Goal: Task Accomplishment & Management: Use online tool/utility

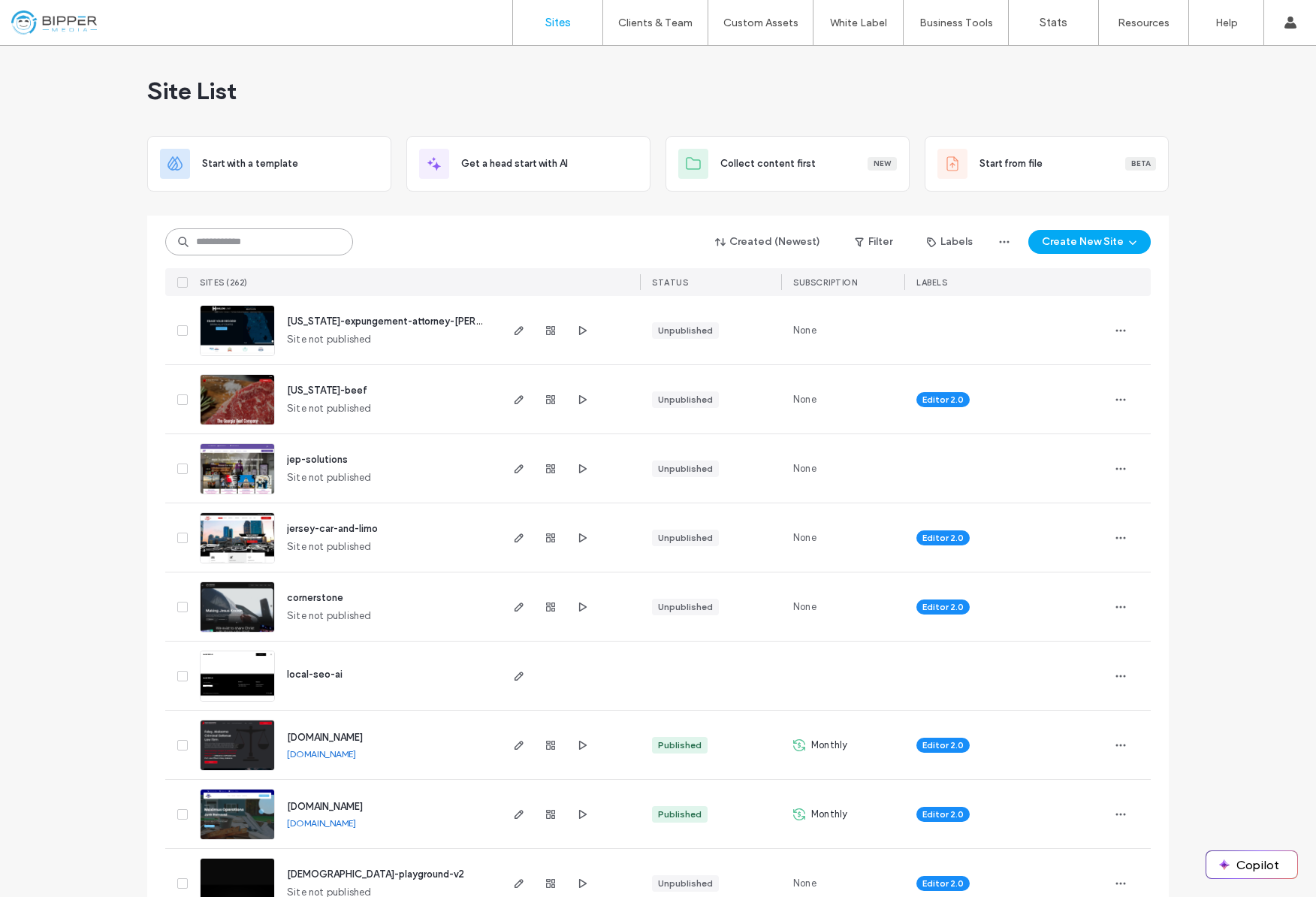
click at [288, 239] on input at bounding box center [259, 242] width 188 height 27
type input "*****"
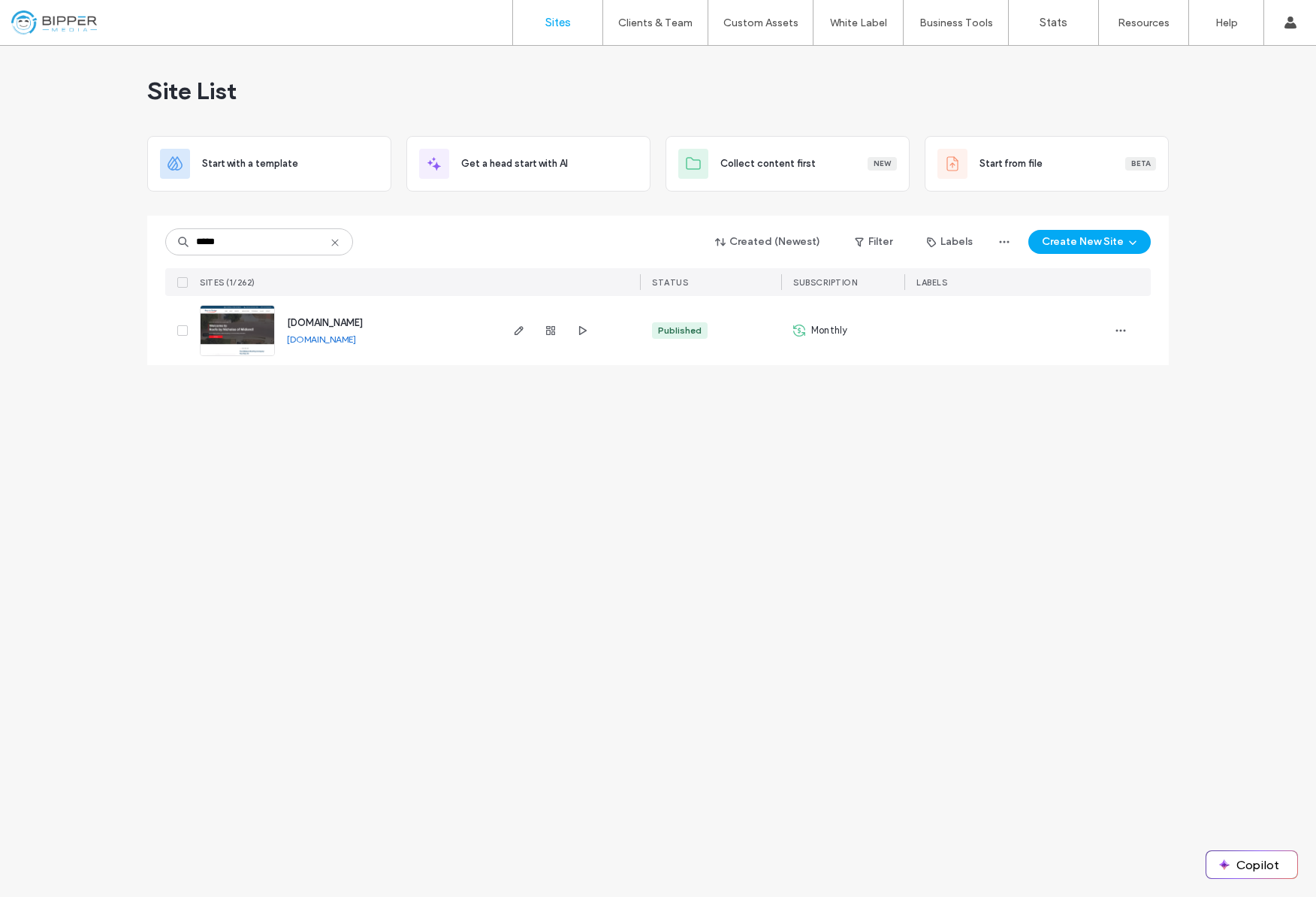
click at [363, 320] on span "www.roofsbynicholas.com" at bounding box center [324, 322] width 76 height 11
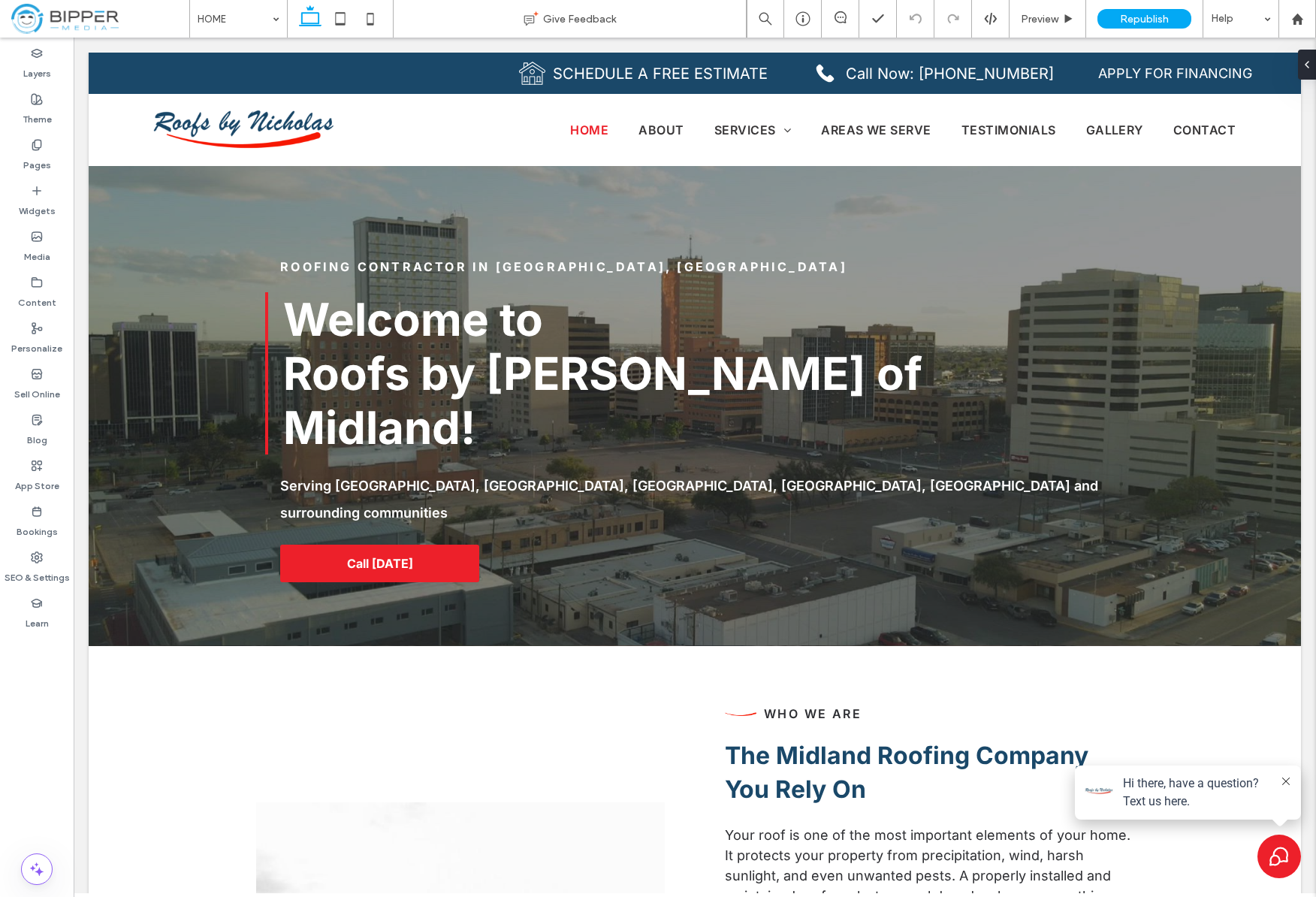
scroll to position [1, 0]
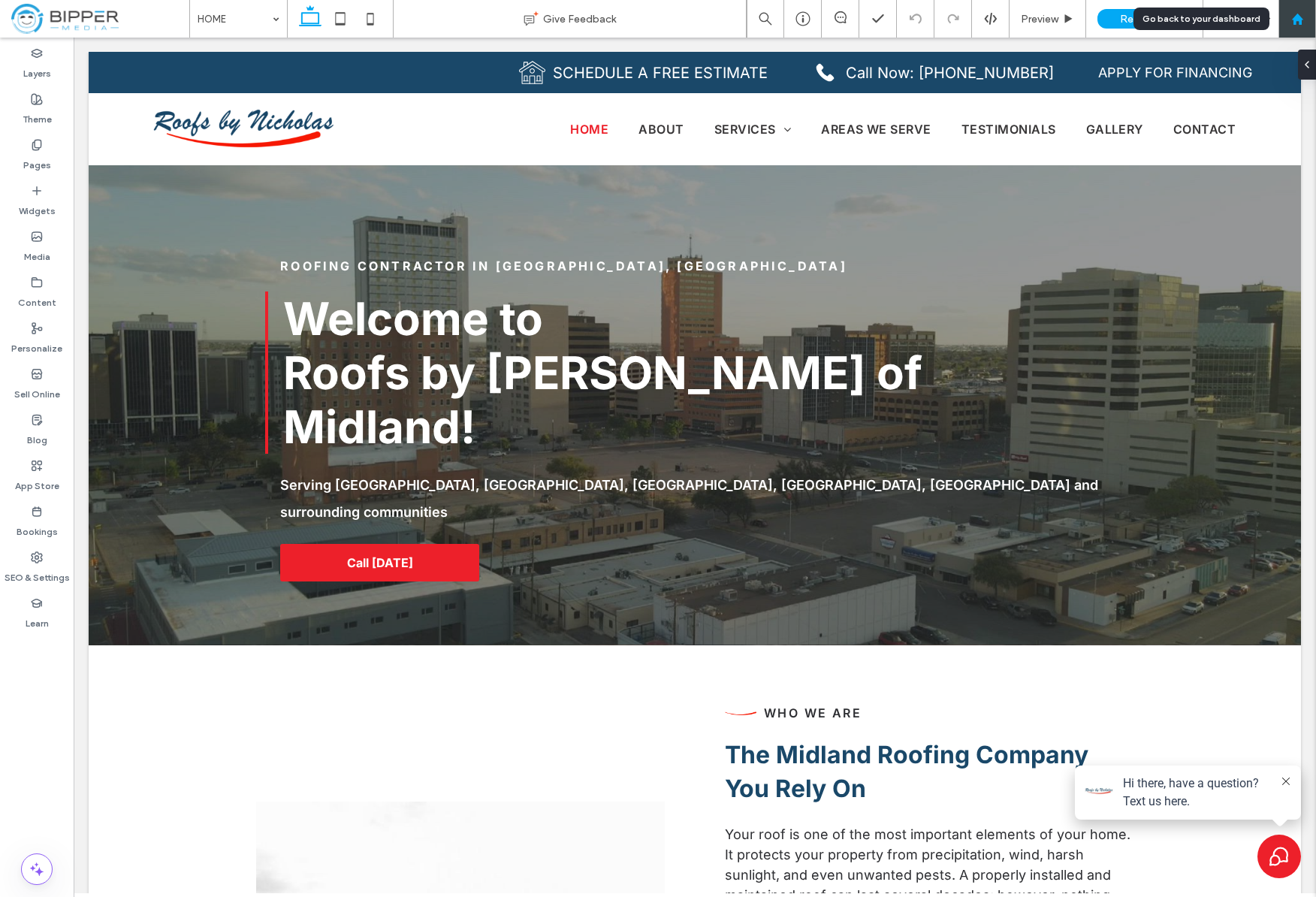
click at [1300, 10] on div at bounding box center [1297, 19] width 37 height 37
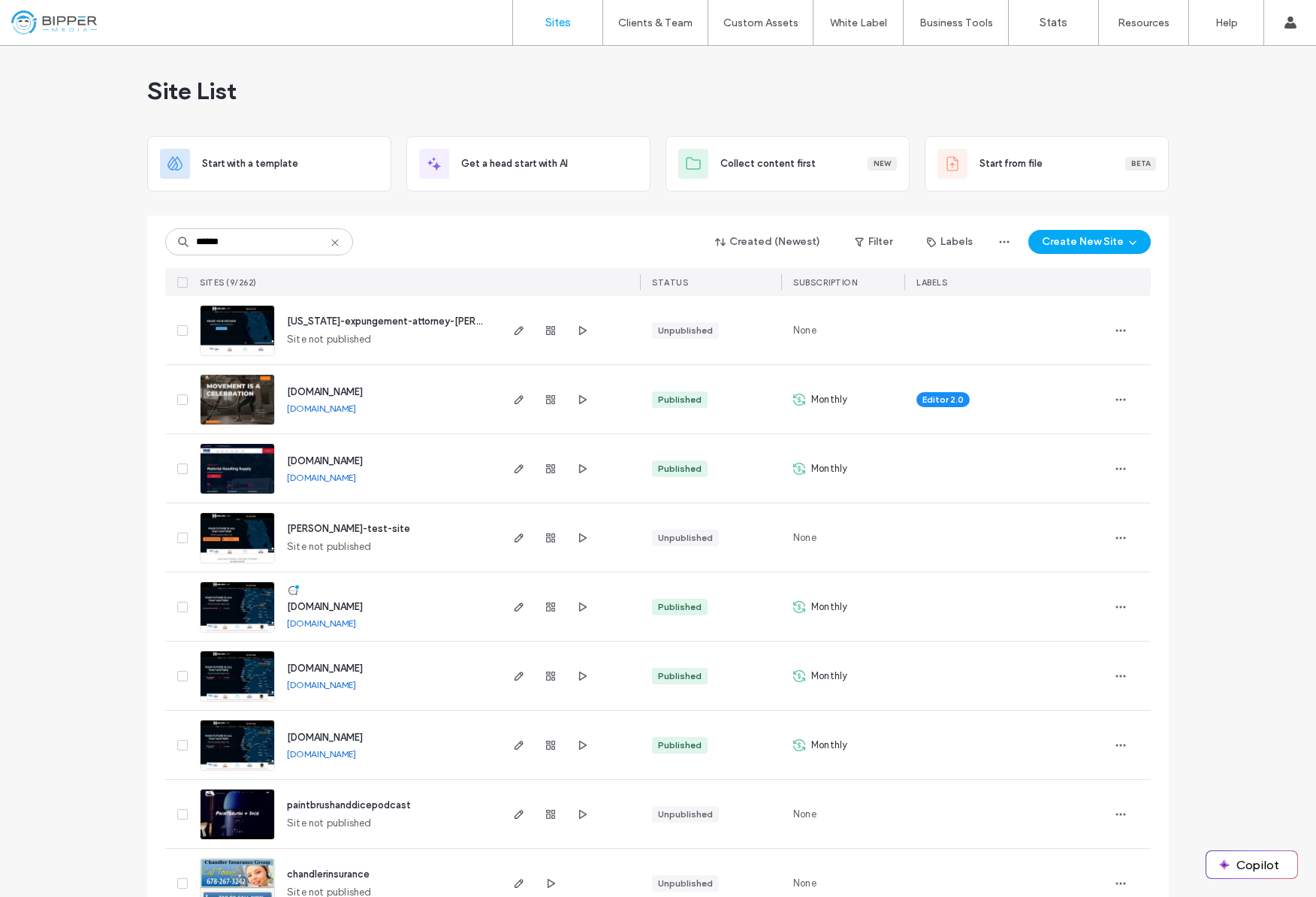
type input "******"
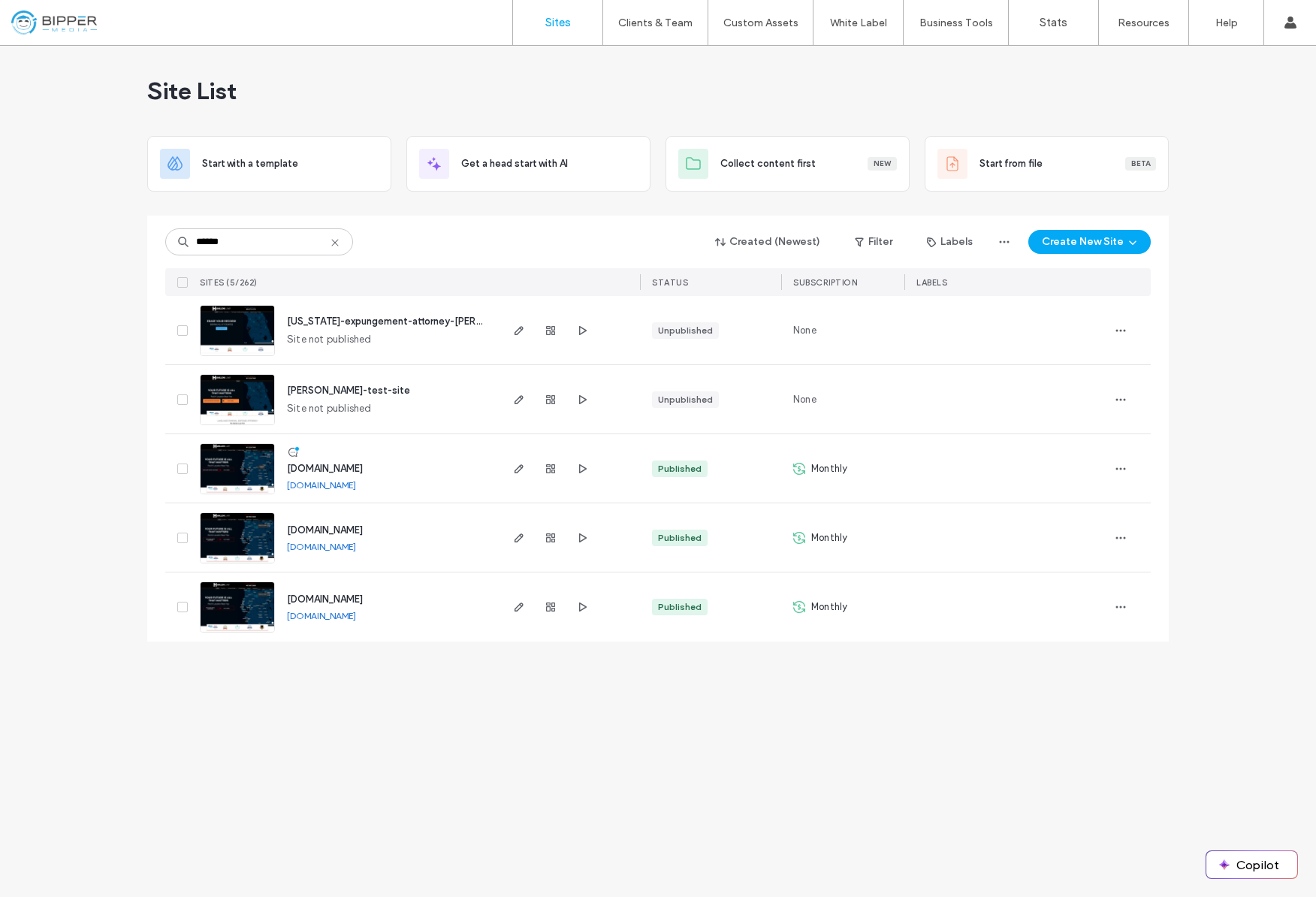
click at [363, 466] on span "www.criminalattorneylakeland.net" at bounding box center [324, 468] width 76 height 11
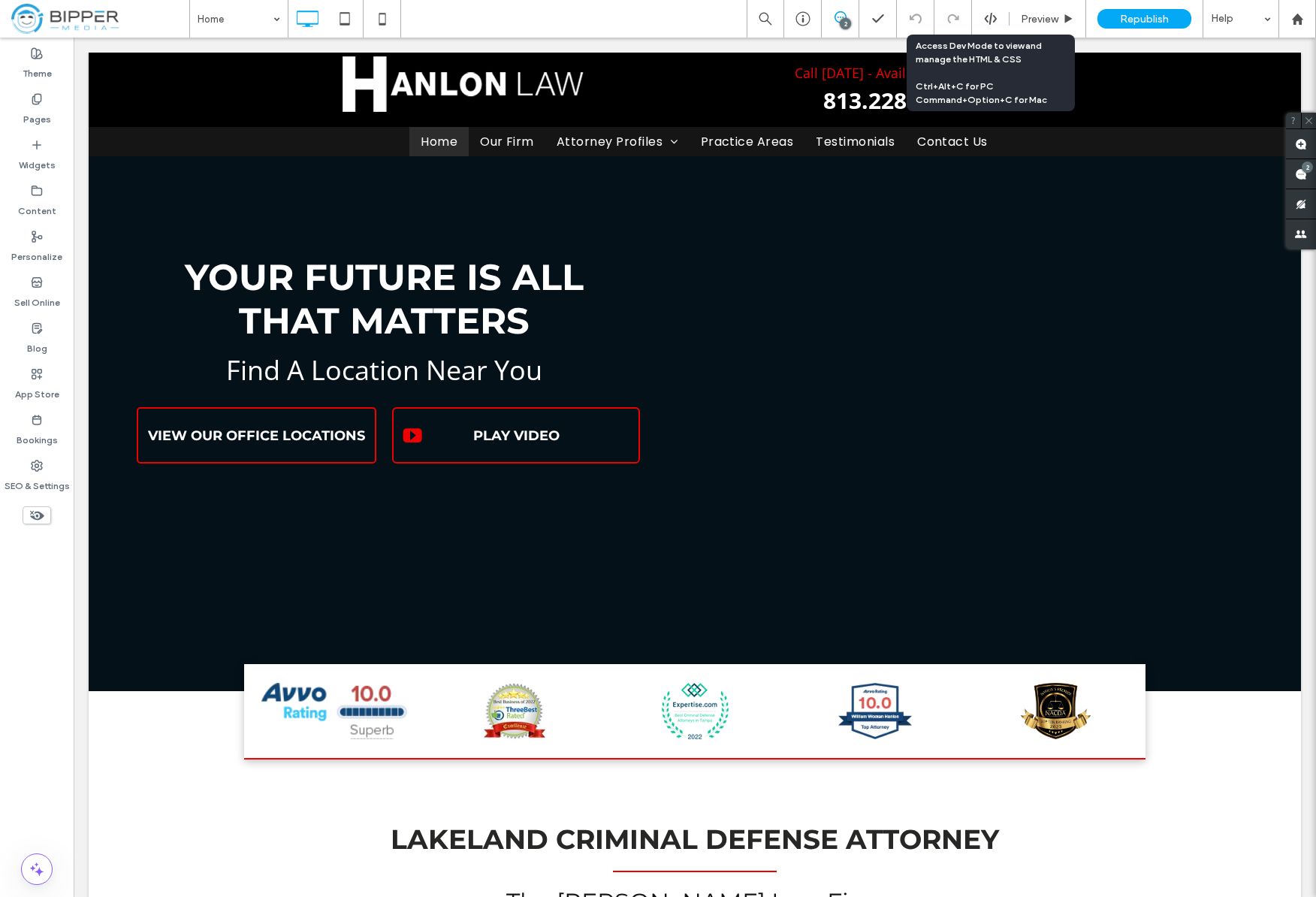
click at [986, 13] on icon at bounding box center [991, 19] width 14 height 14
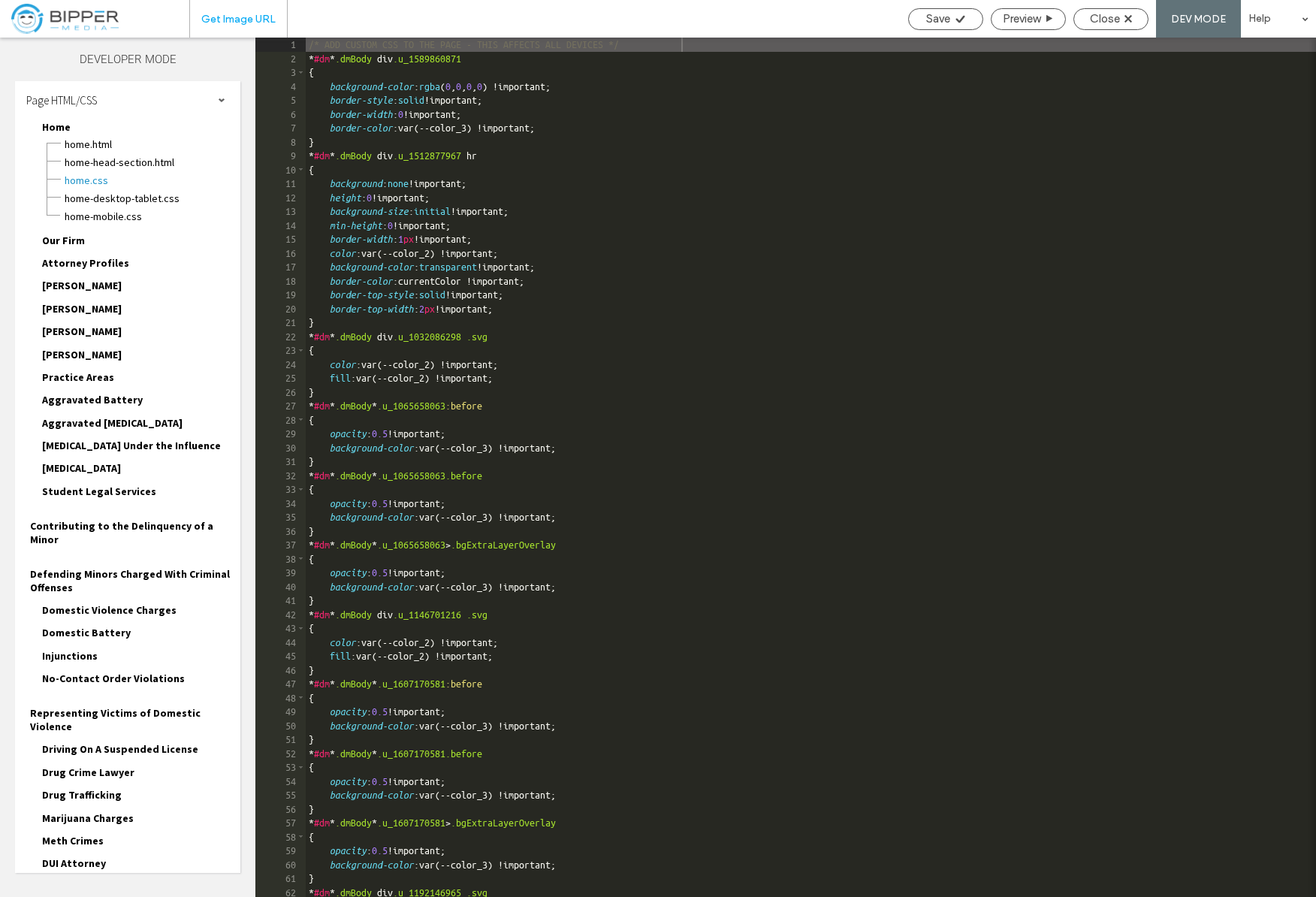
click at [247, 19] on span "Get Image URL" at bounding box center [239, 19] width 75 height 13
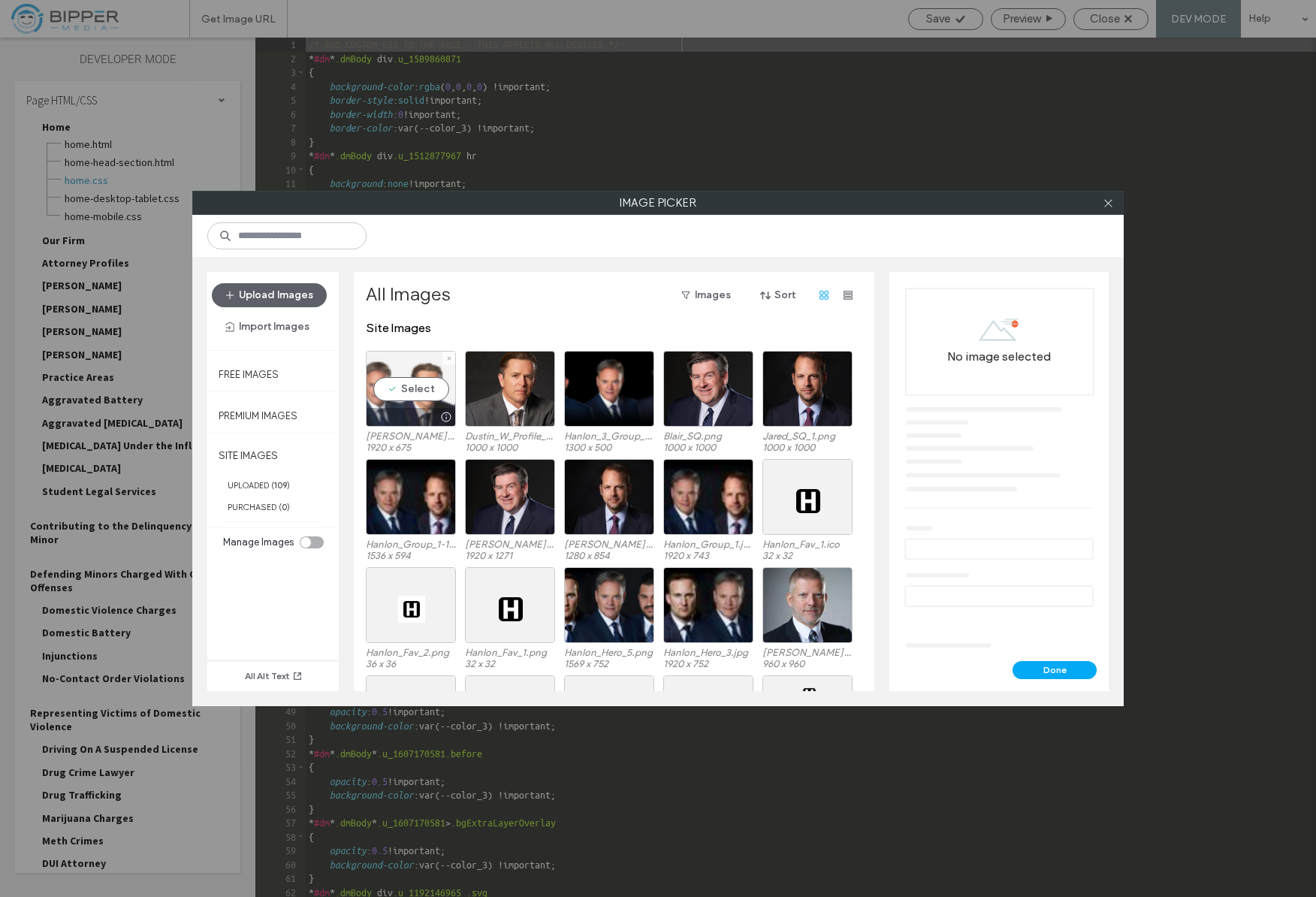
click at [416, 386] on div "Select" at bounding box center [411, 388] width 90 height 76
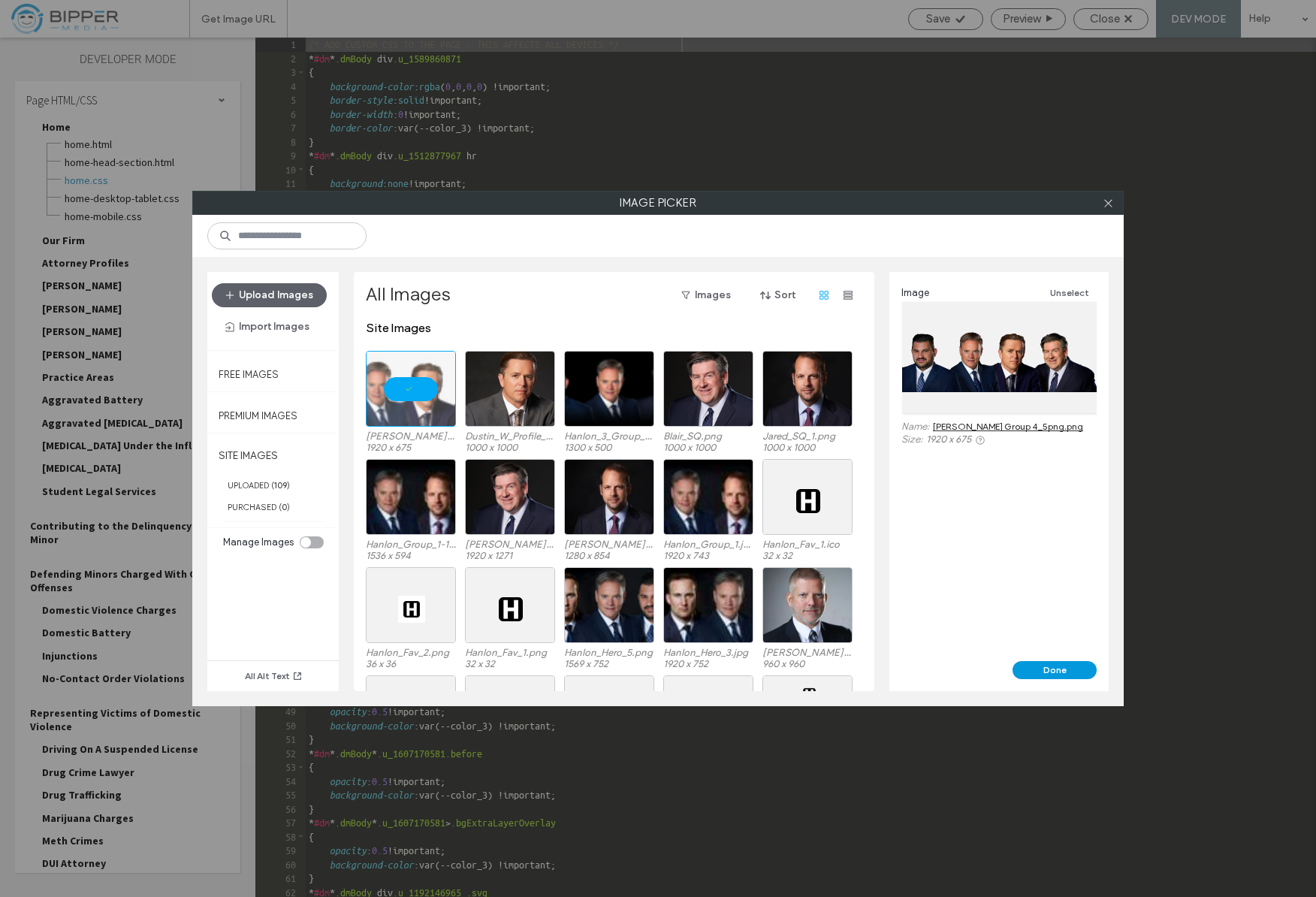
click at [1060, 671] on button "Done" at bounding box center [1054, 670] width 84 height 18
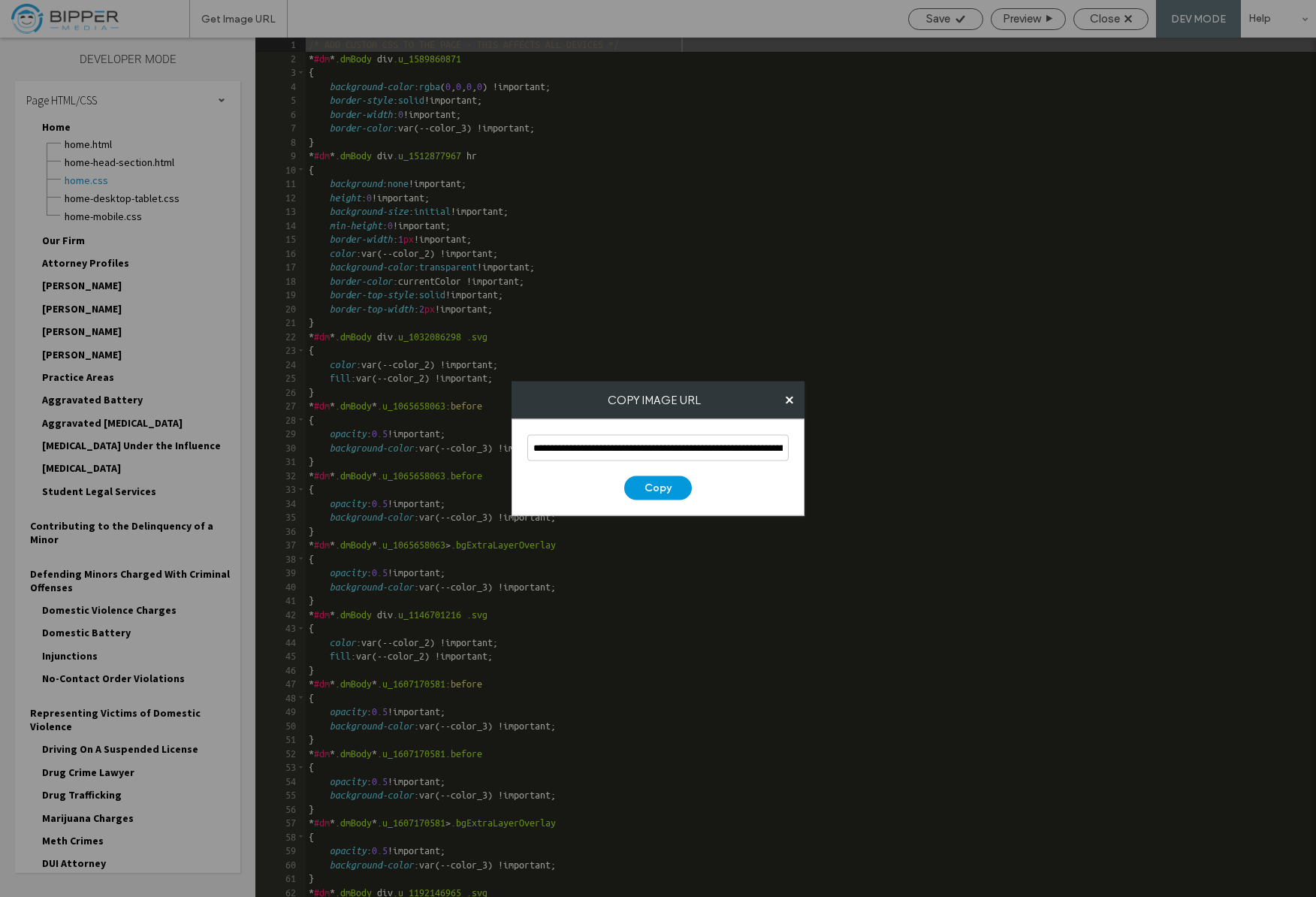
click at [672, 492] on button "Copy" at bounding box center [658, 488] width 68 height 24
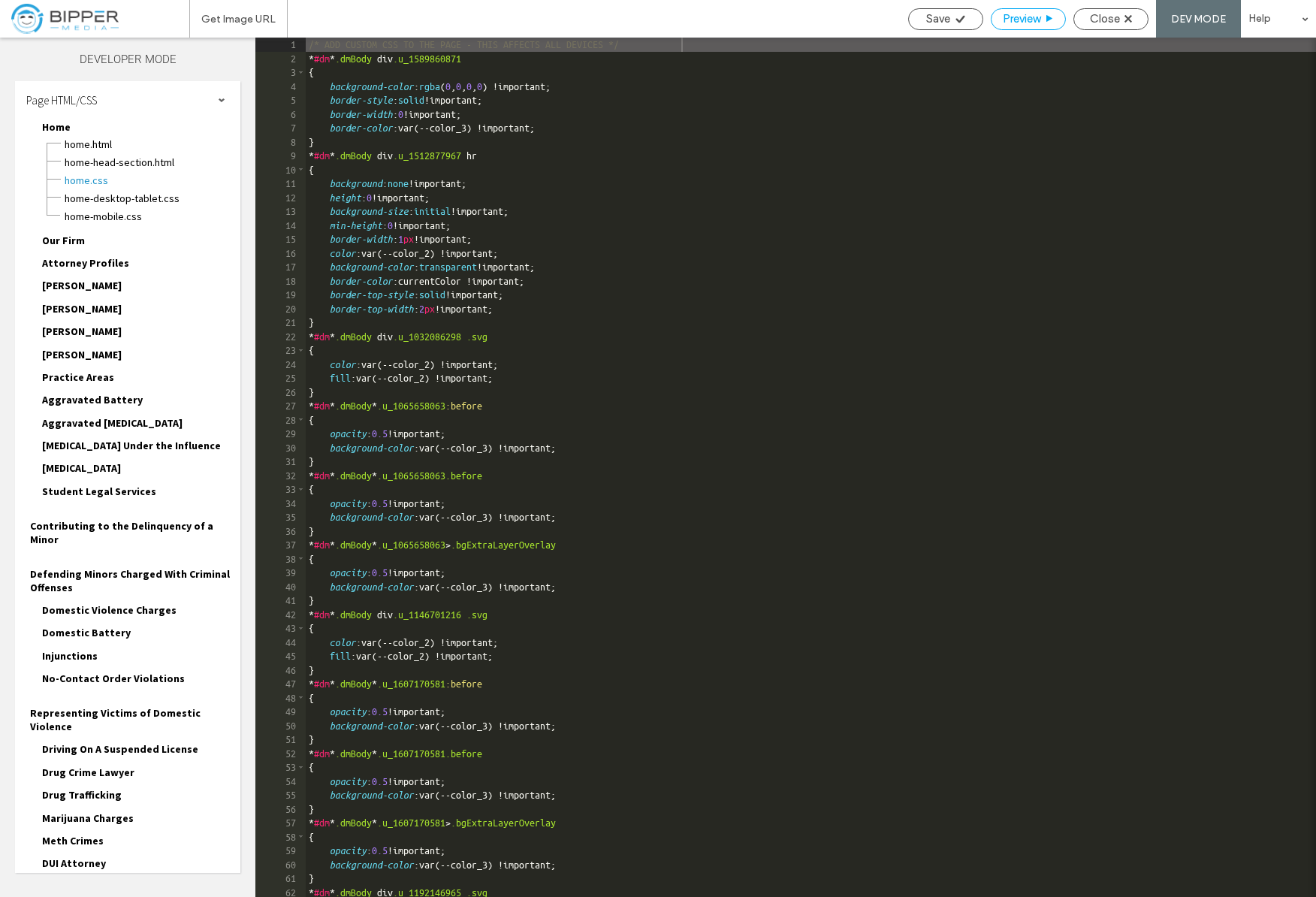
drag, startPoint x: 1111, startPoint y: 16, endPoint x: 993, endPoint y: 21, distance: 118.1
click at [1111, 16] on span "Close" at bounding box center [1105, 19] width 30 height 14
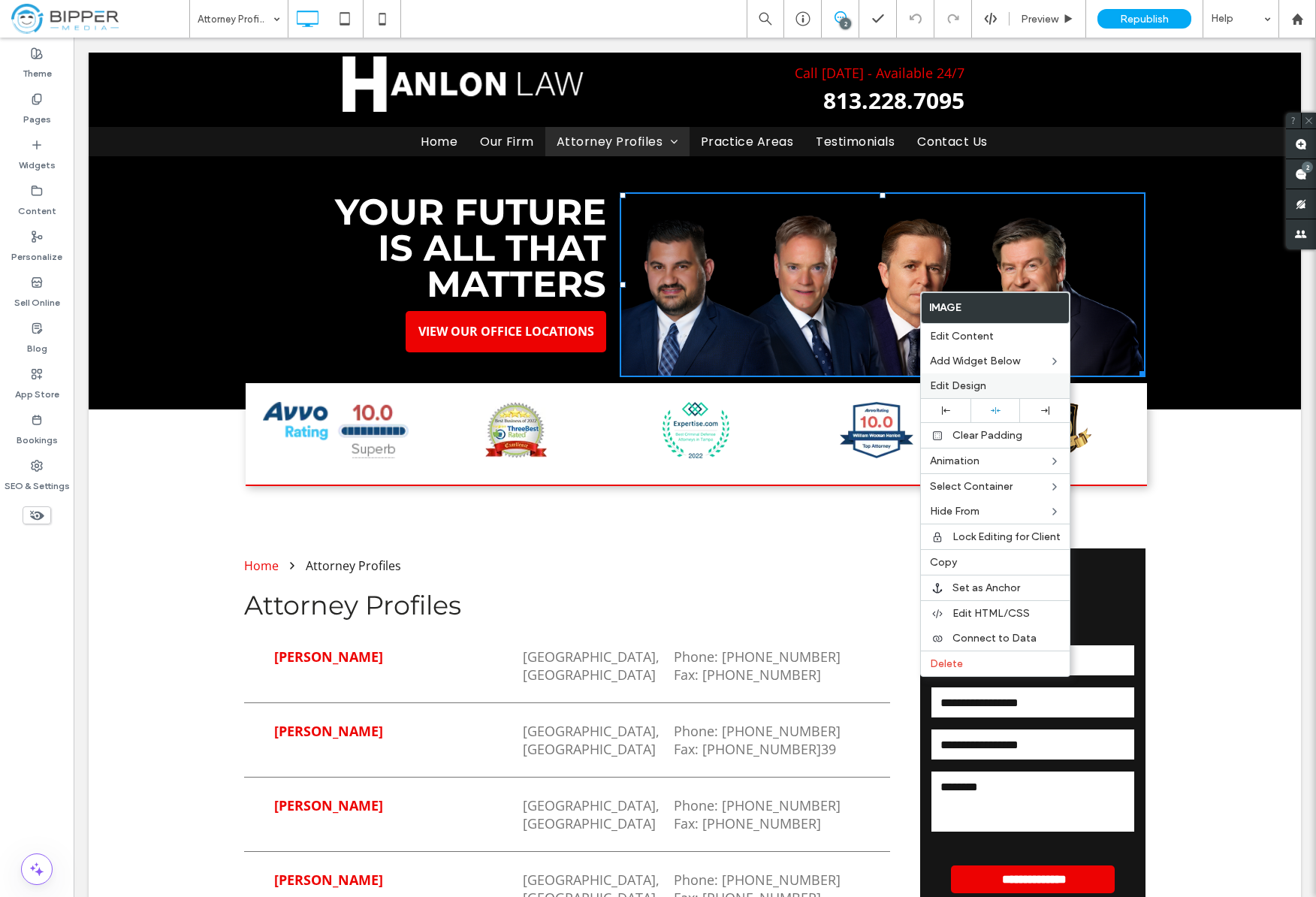
click at [993, 386] on label "Edit Design" at bounding box center [995, 386] width 131 height 13
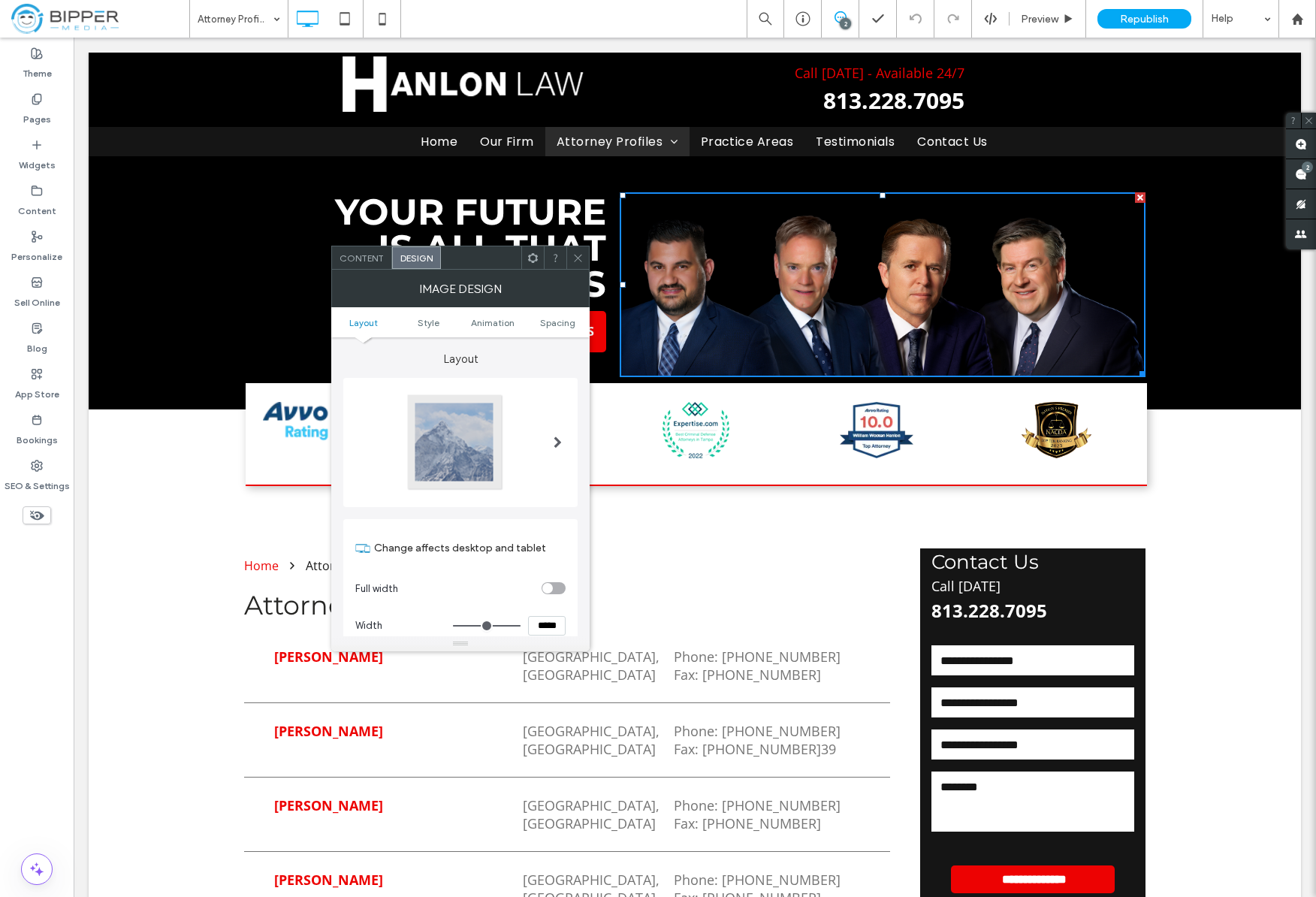
click at [362, 259] on span "Content" at bounding box center [362, 257] width 44 height 11
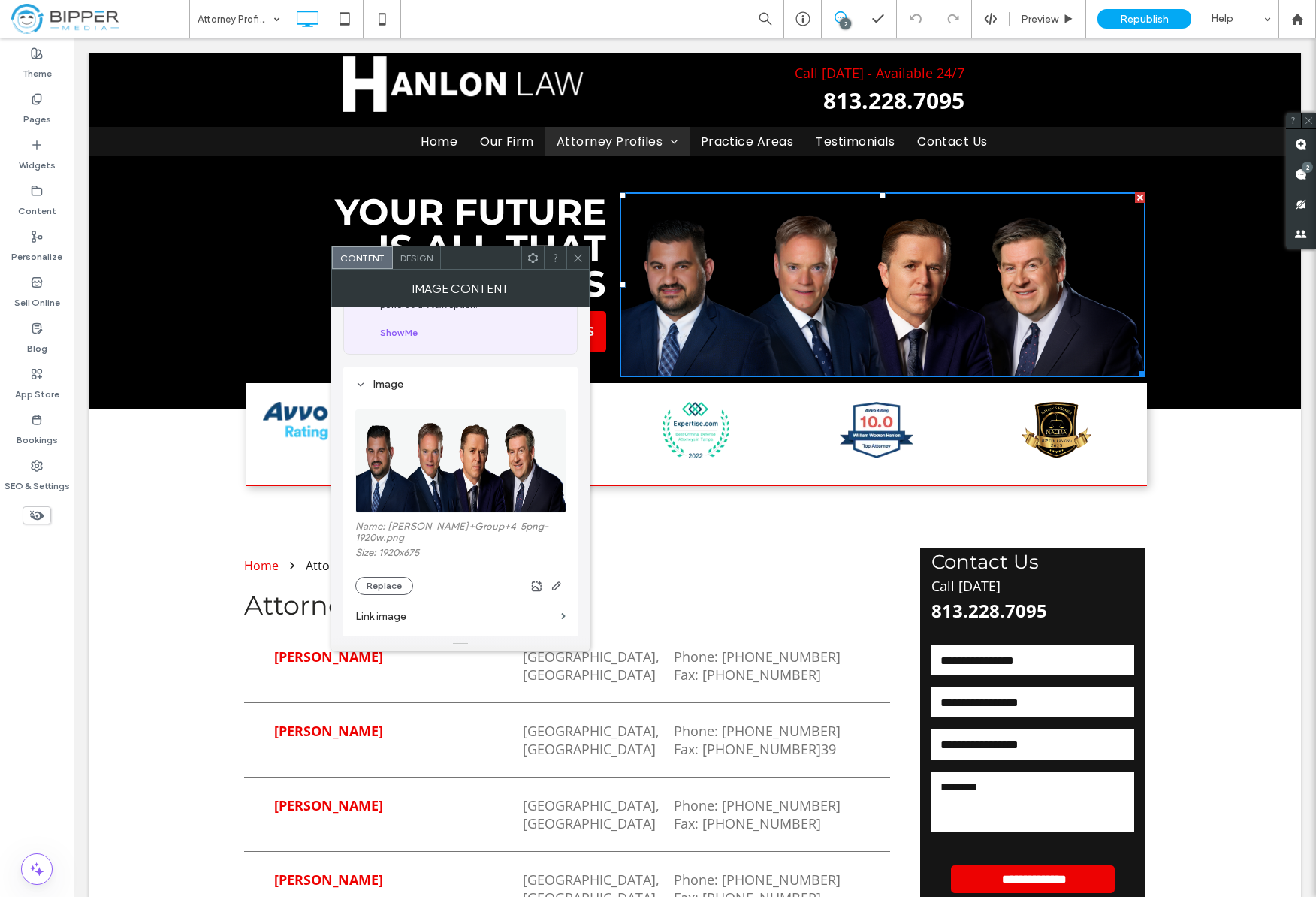
scroll to position [98, 0]
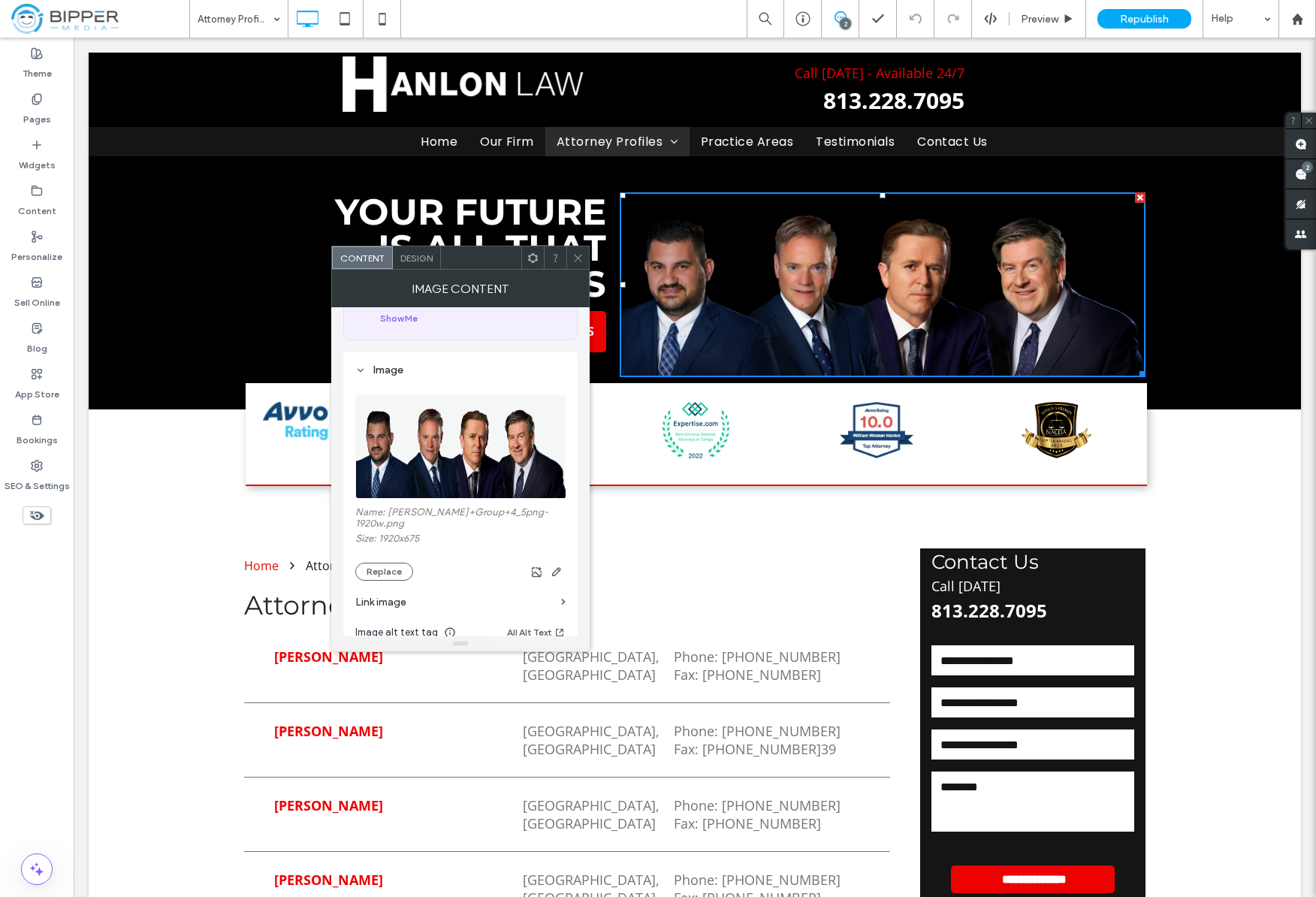
click at [479, 514] on label "Name: Hanlon+Group+4_5png-1920w.png" at bounding box center [460, 519] width 211 height 26
click at [995, 12] on icon at bounding box center [991, 19] width 14 height 14
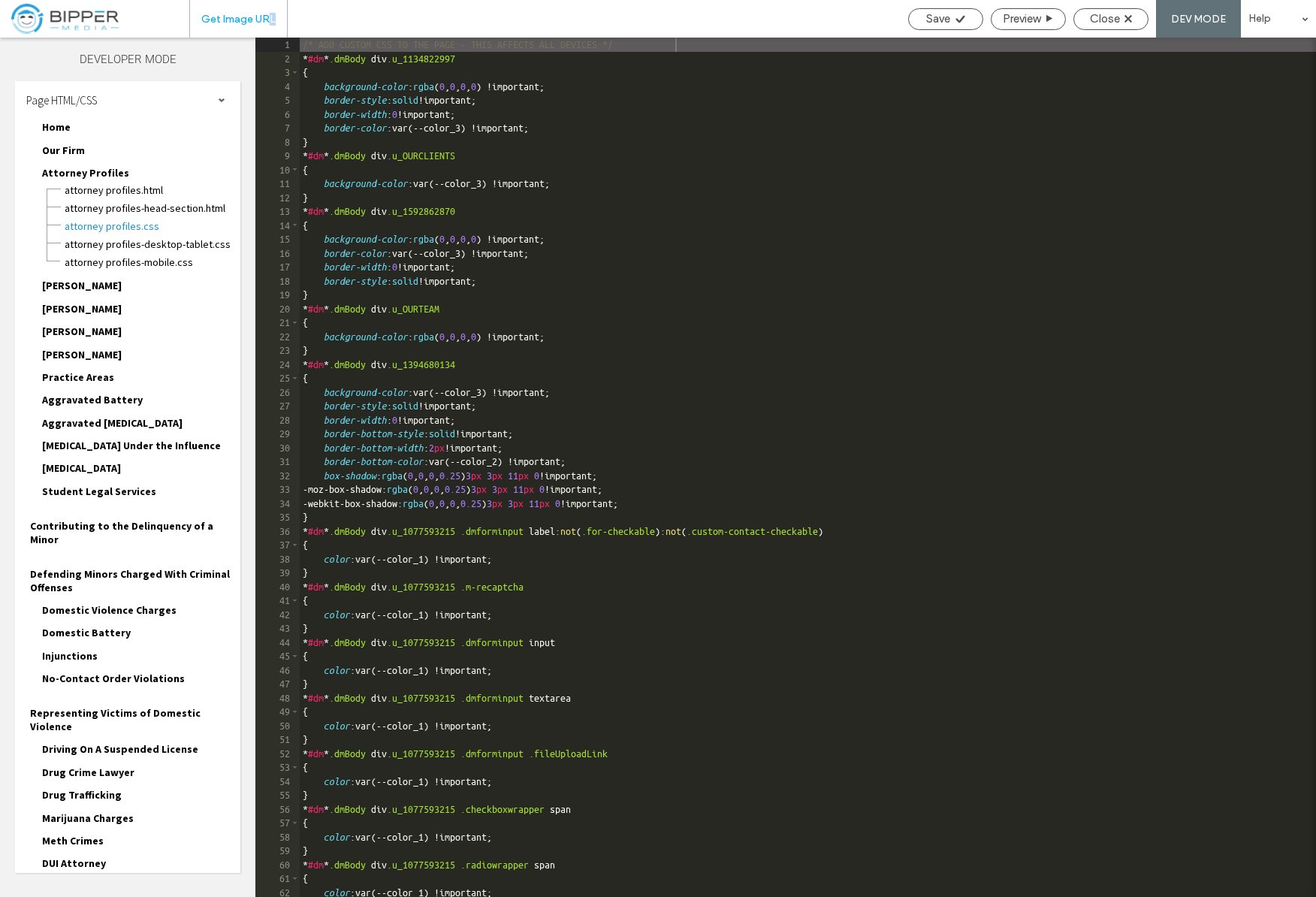
click at [270, 21] on span "Get Image URL" at bounding box center [239, 19] width 75 height 13
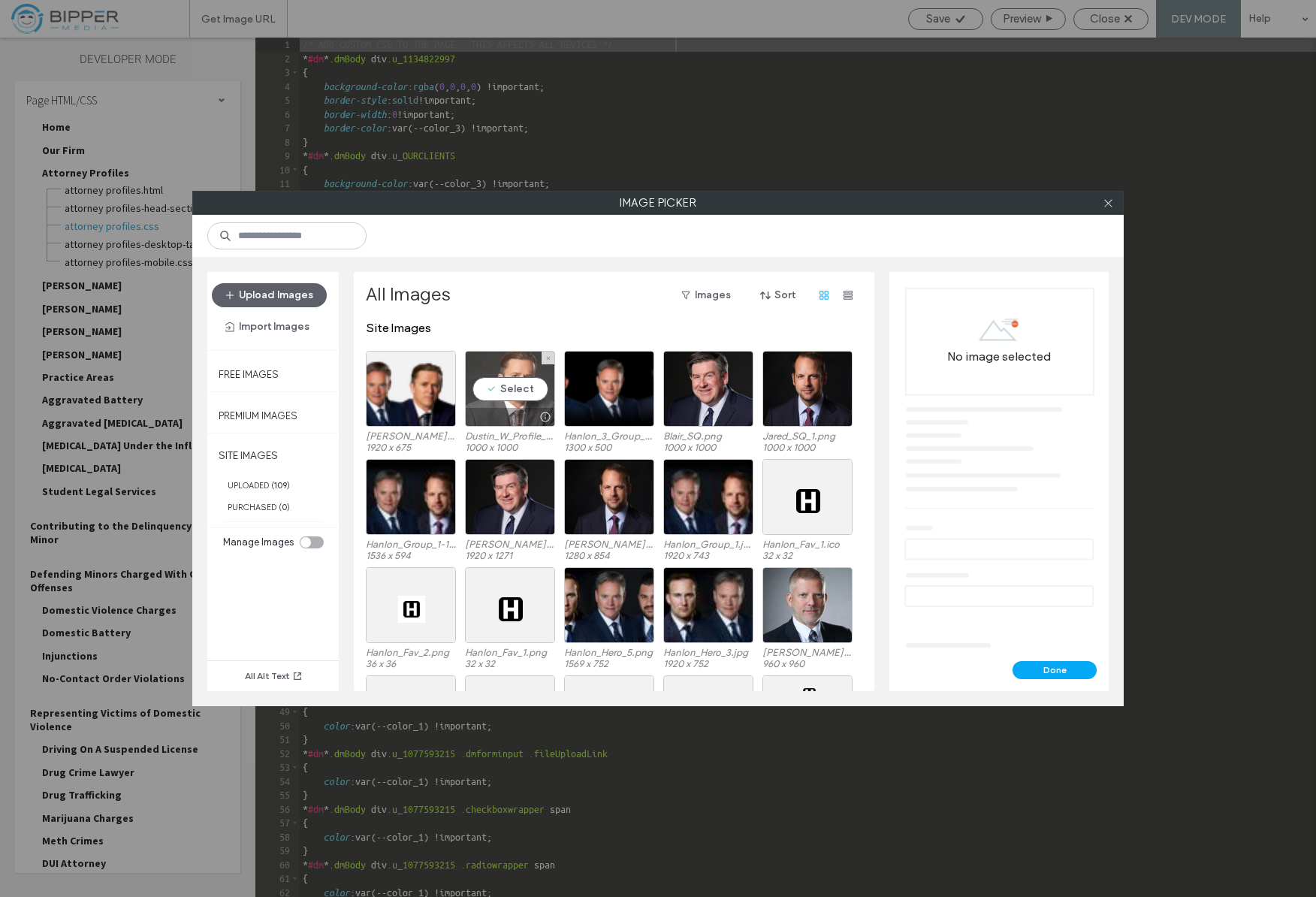
click at [530, 390] on div "Select" at bounding box center [510, 388] width 90 height 76
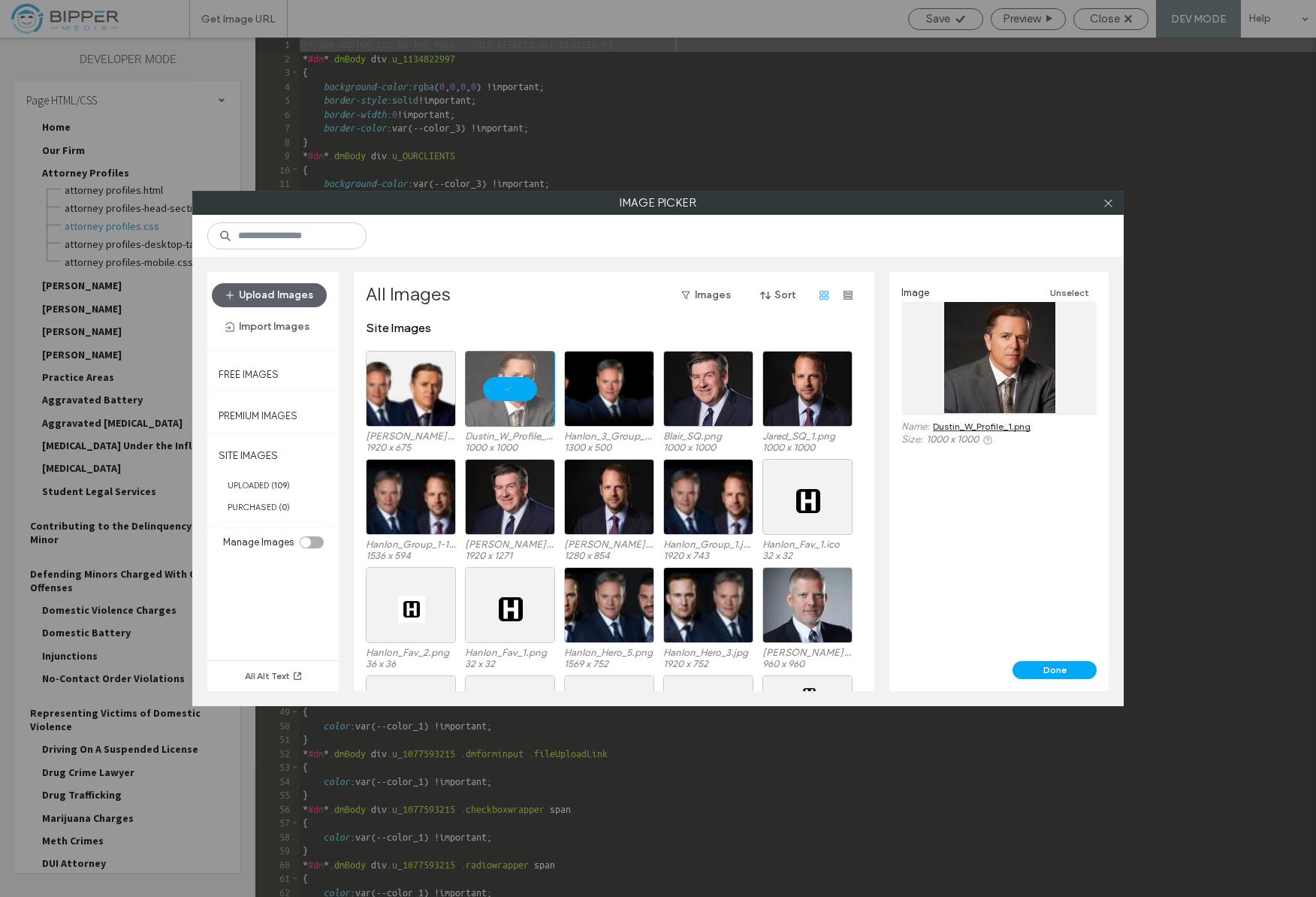
drag, startPoint x: 1059, startPoint y: 670, endPoint x: 1066, endPoint y: 647, distance: 24.0
click at [1059, 670] on button "Done" at bounding box center [1054, 670] width 84 height 18
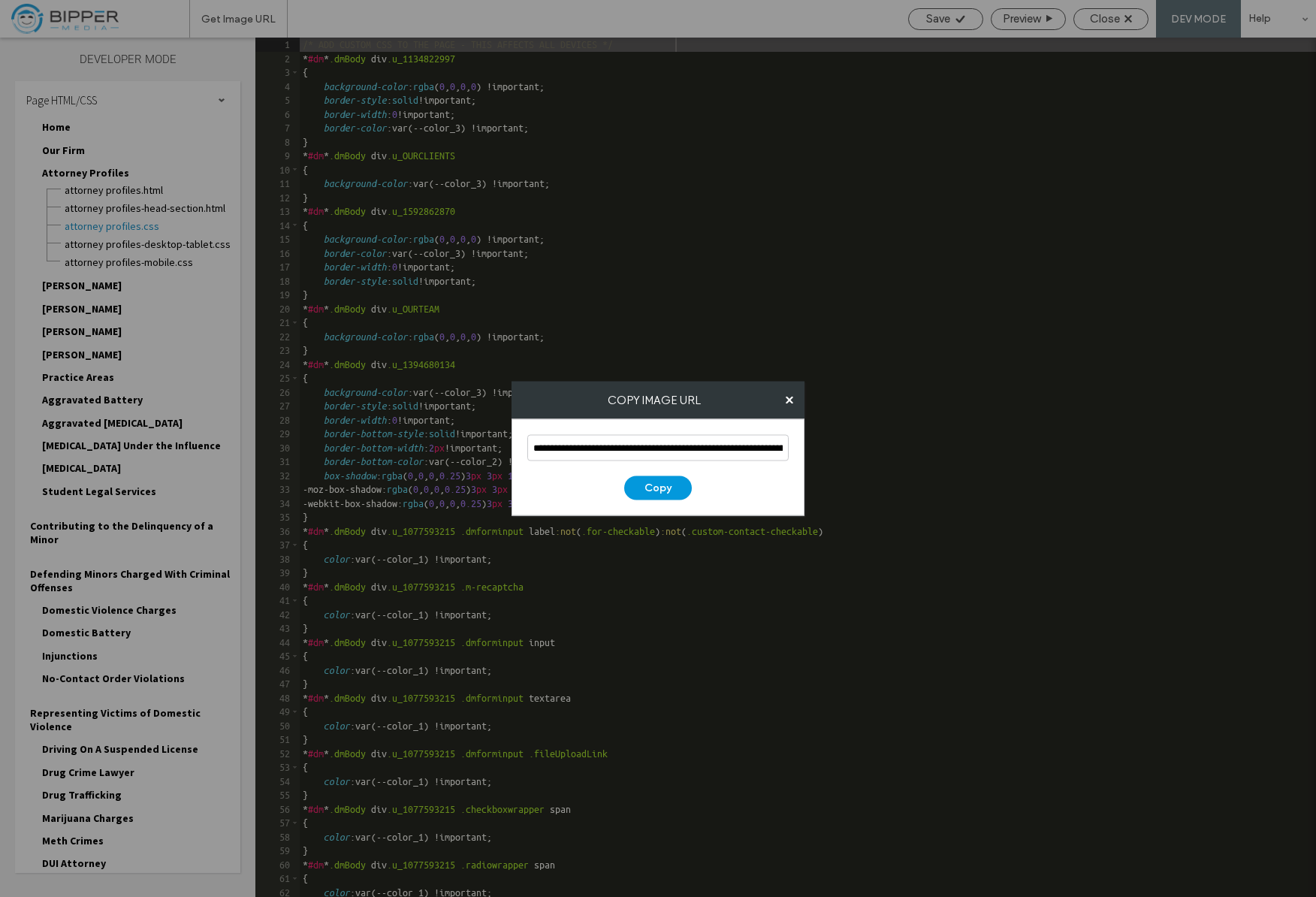
click at [672, 489] on button "Copy" at bounding box center [658, 488] width 68 height 24
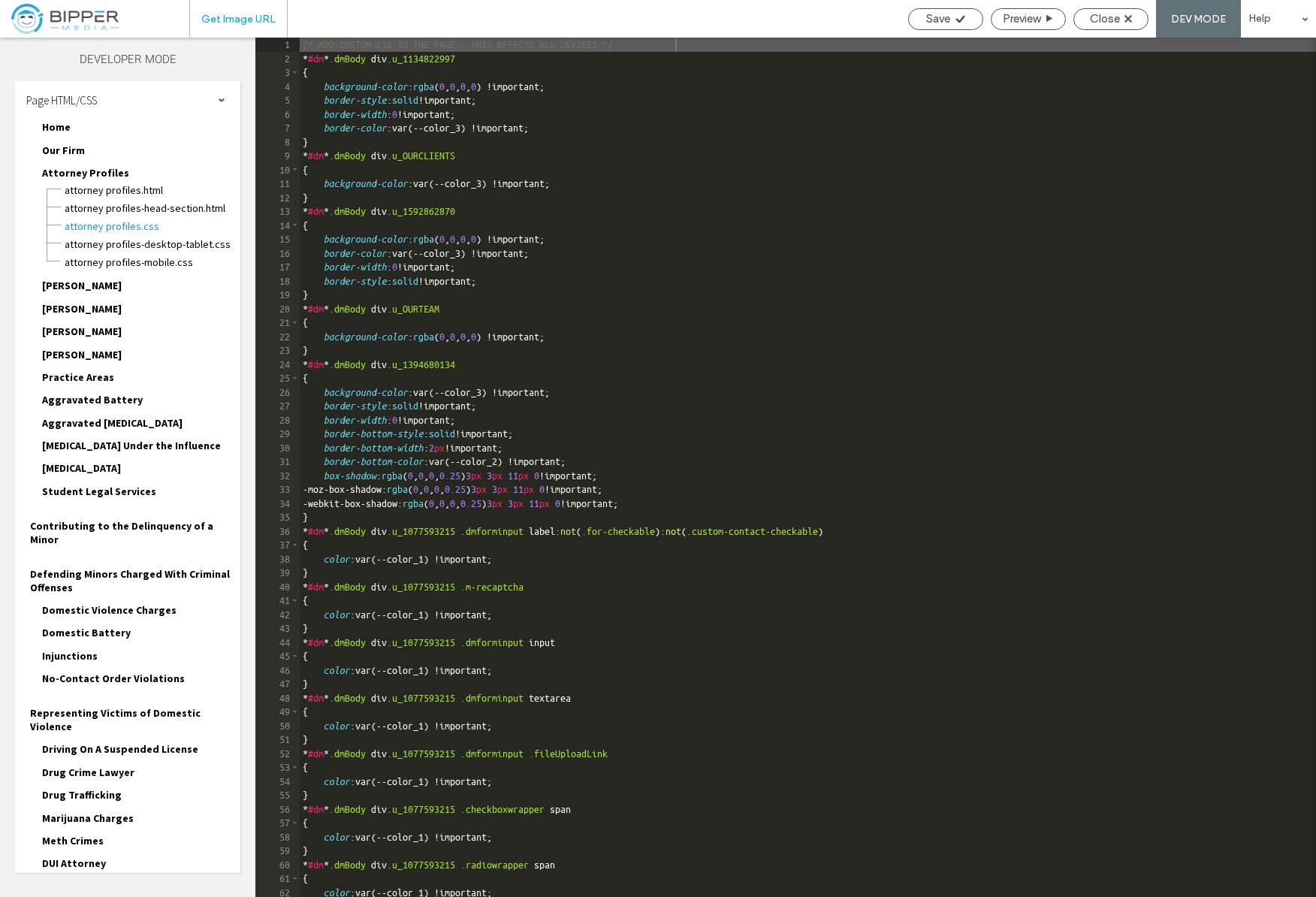
click at [246, 24] on span "Get Image URL" at bounding box center [239, 19] width 75 height 13
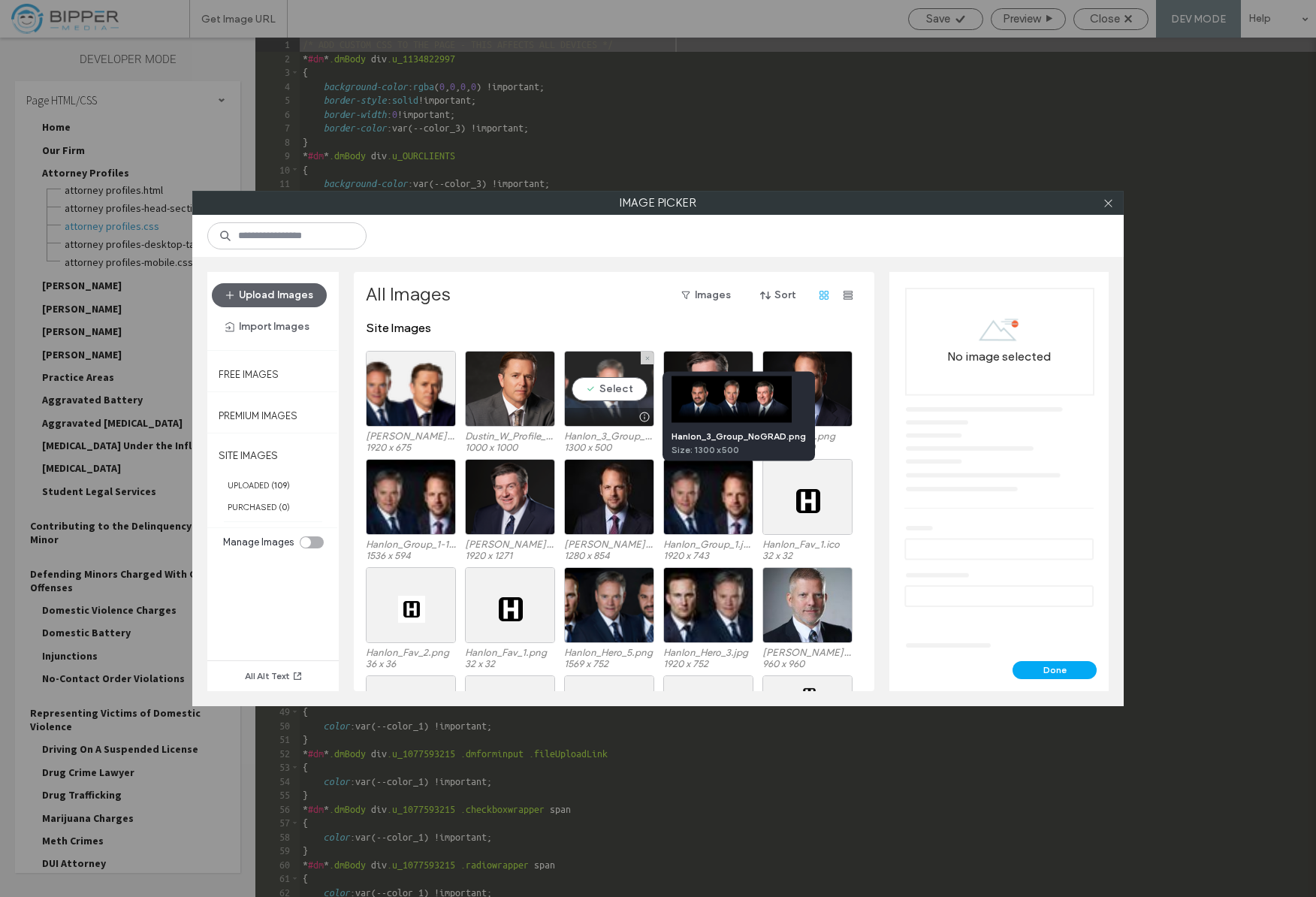
click at [642, 415] on div at bounding box center [644, 417] width 19 height 12
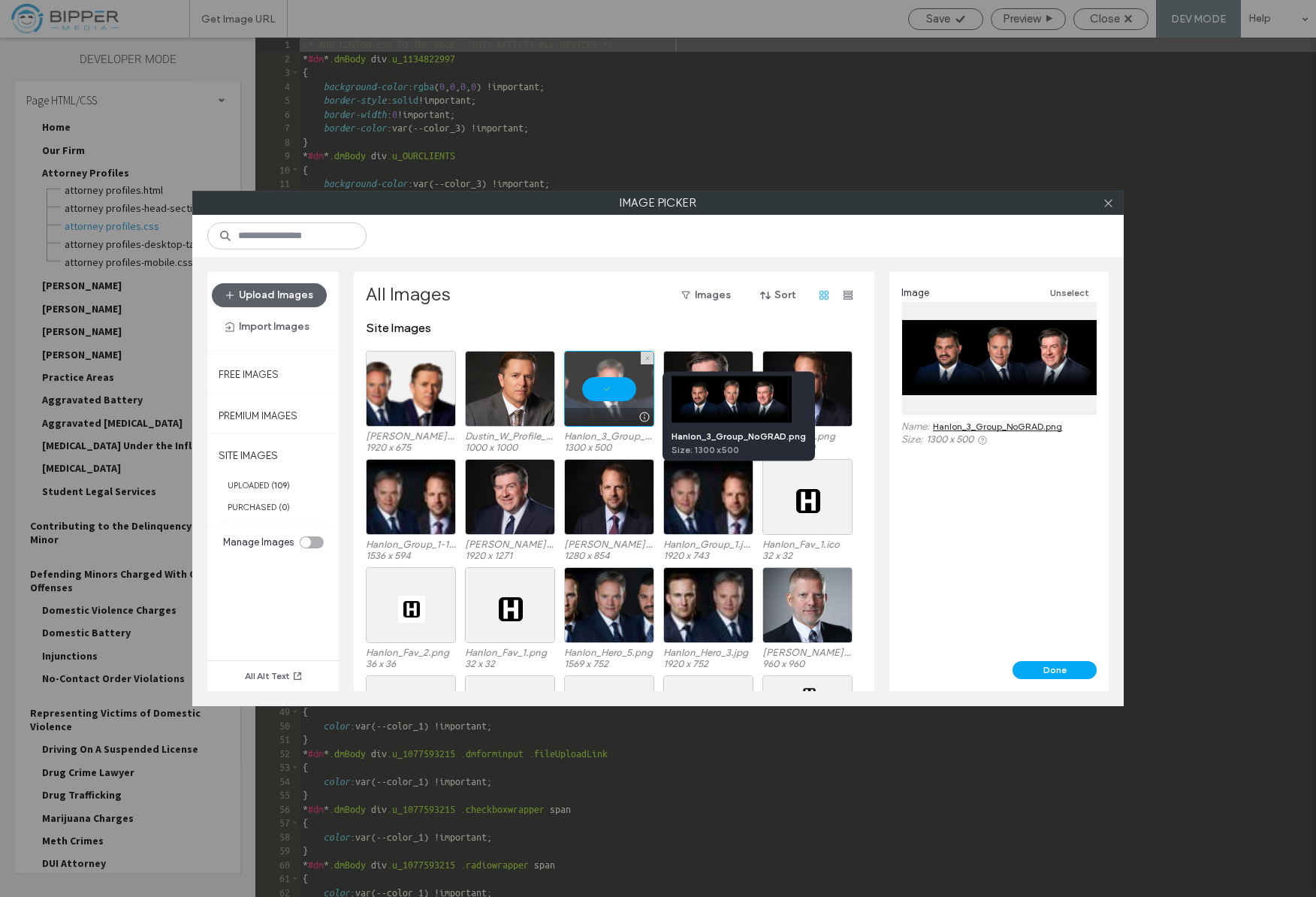
click at [642, 415] on div at bounding box center [644, 417] width 19 height 12
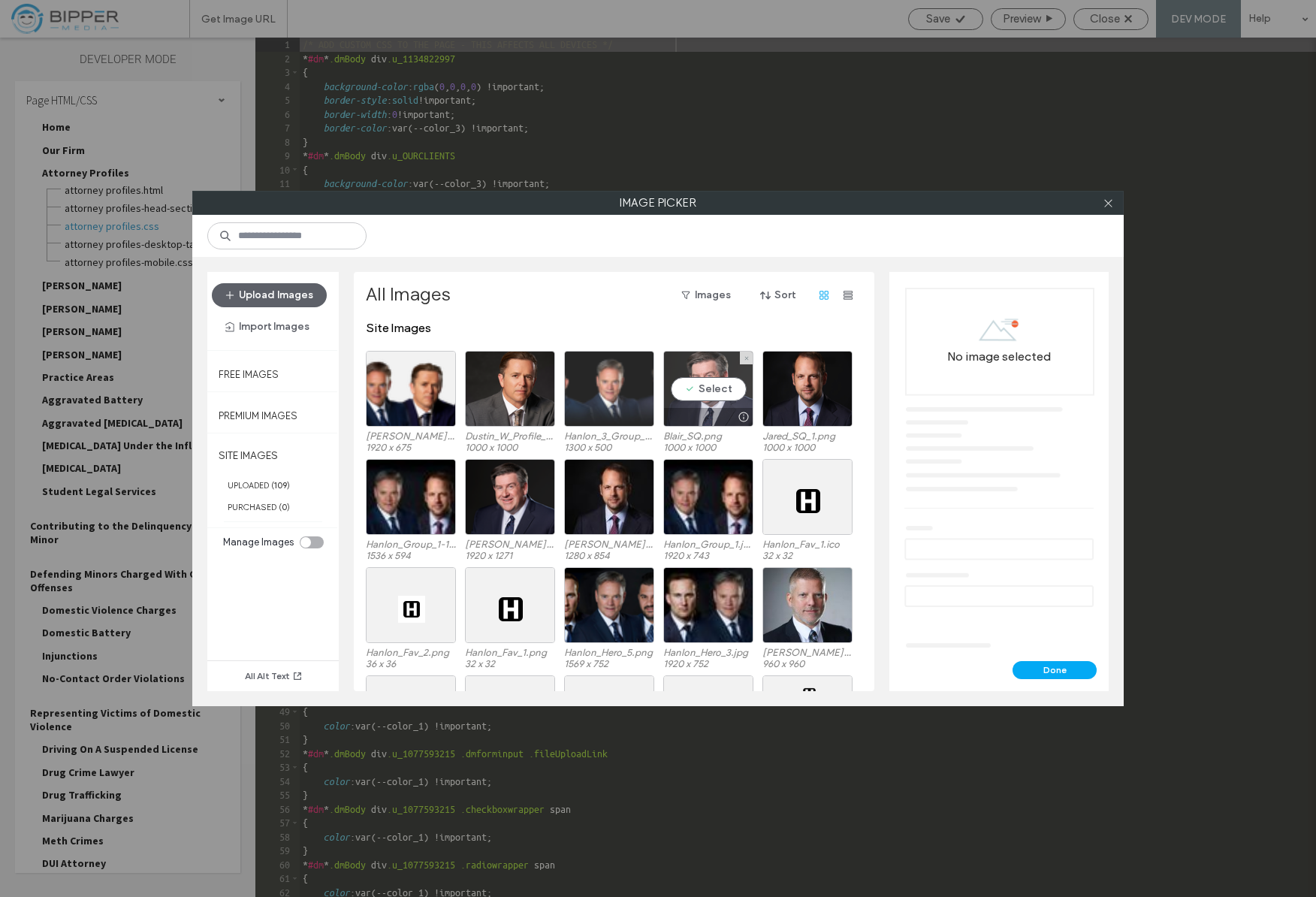
click at [730, 387] on div "Select" at bounding box center [708, 388] width 90 height 76
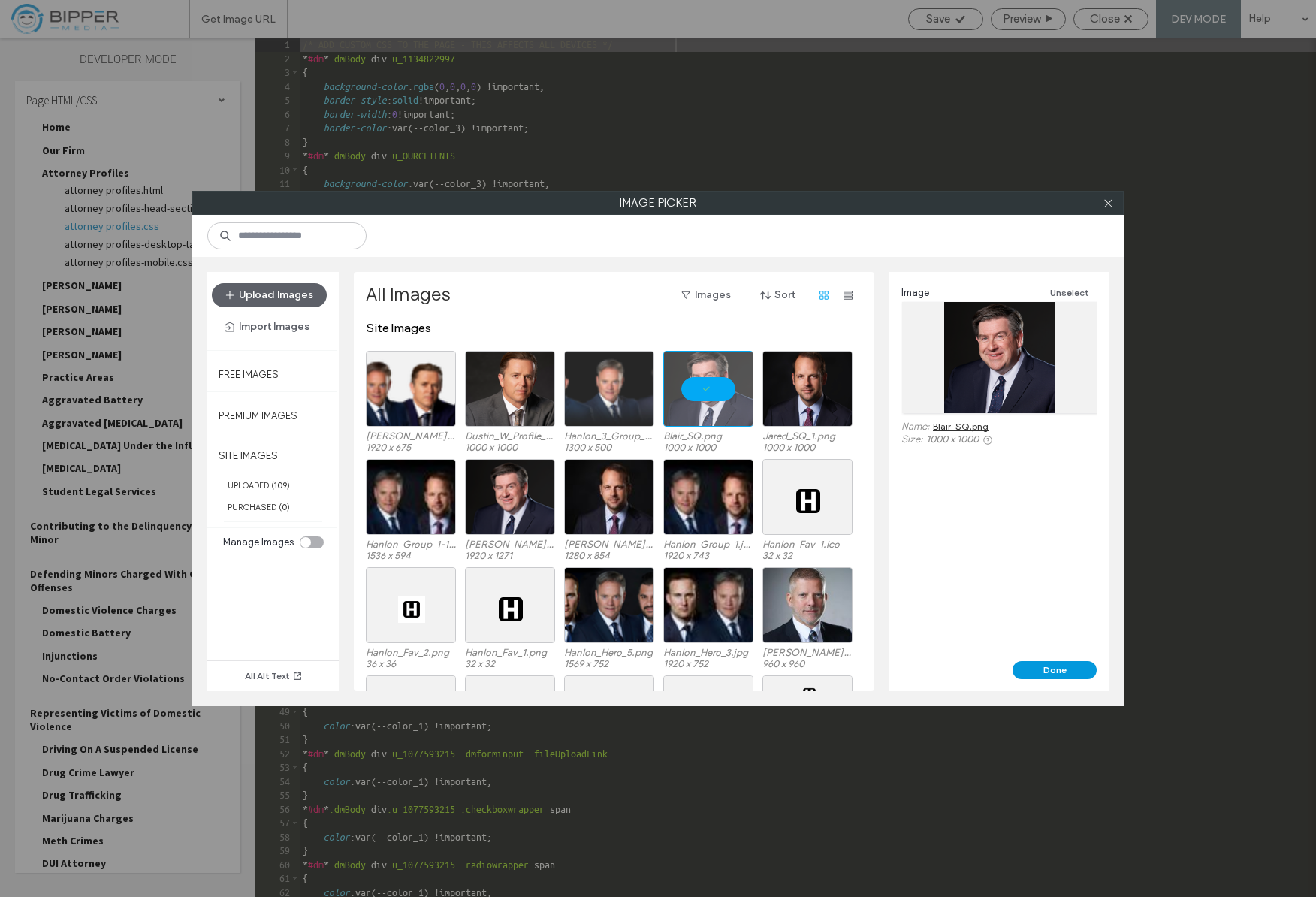
click at [1055, 675] on button "Done" at bounding box center [1054, 670] width 84 height 18
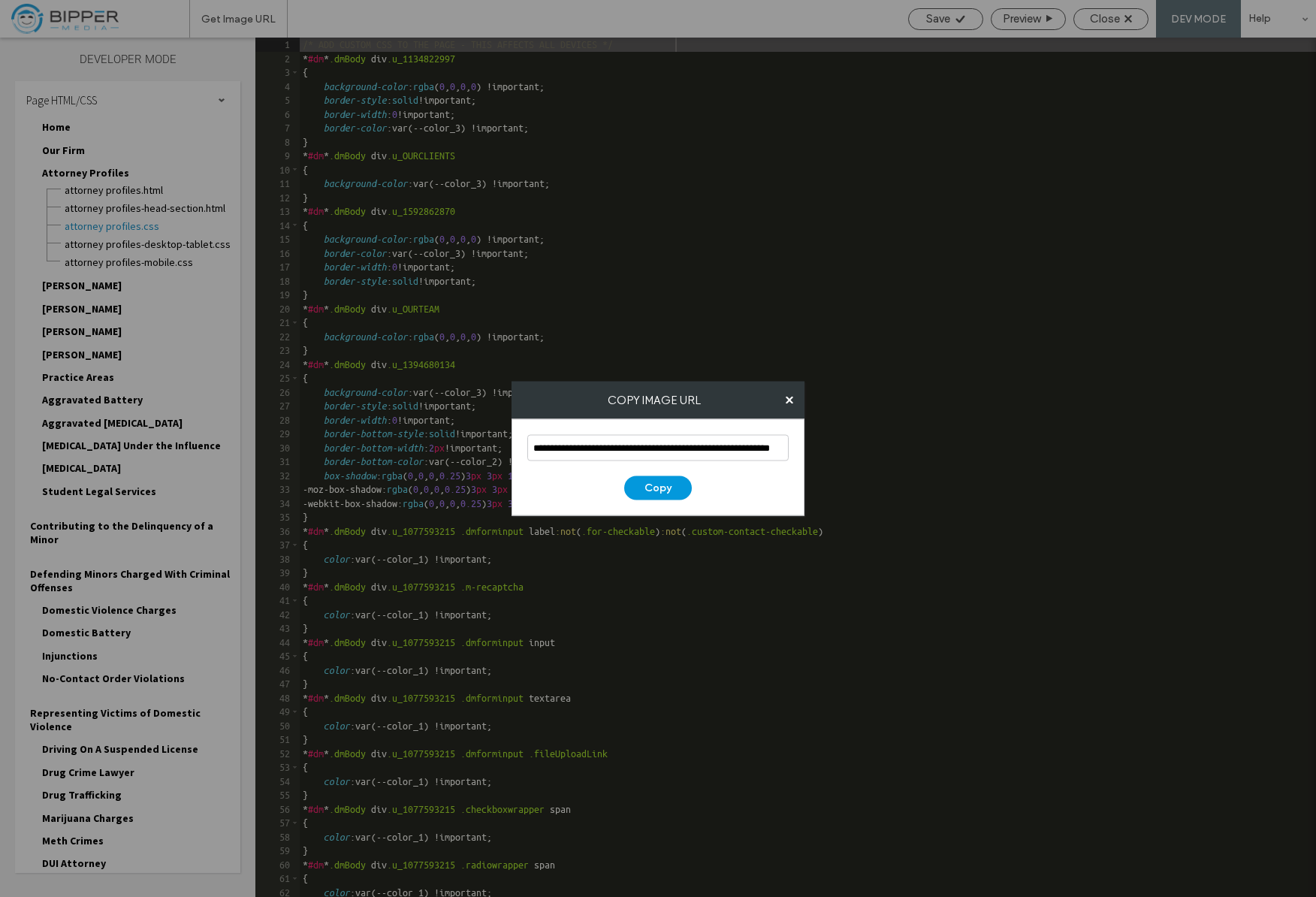
click at [682, 490] on button "Copy" at bounding box center [658, 488] width 68 height 24
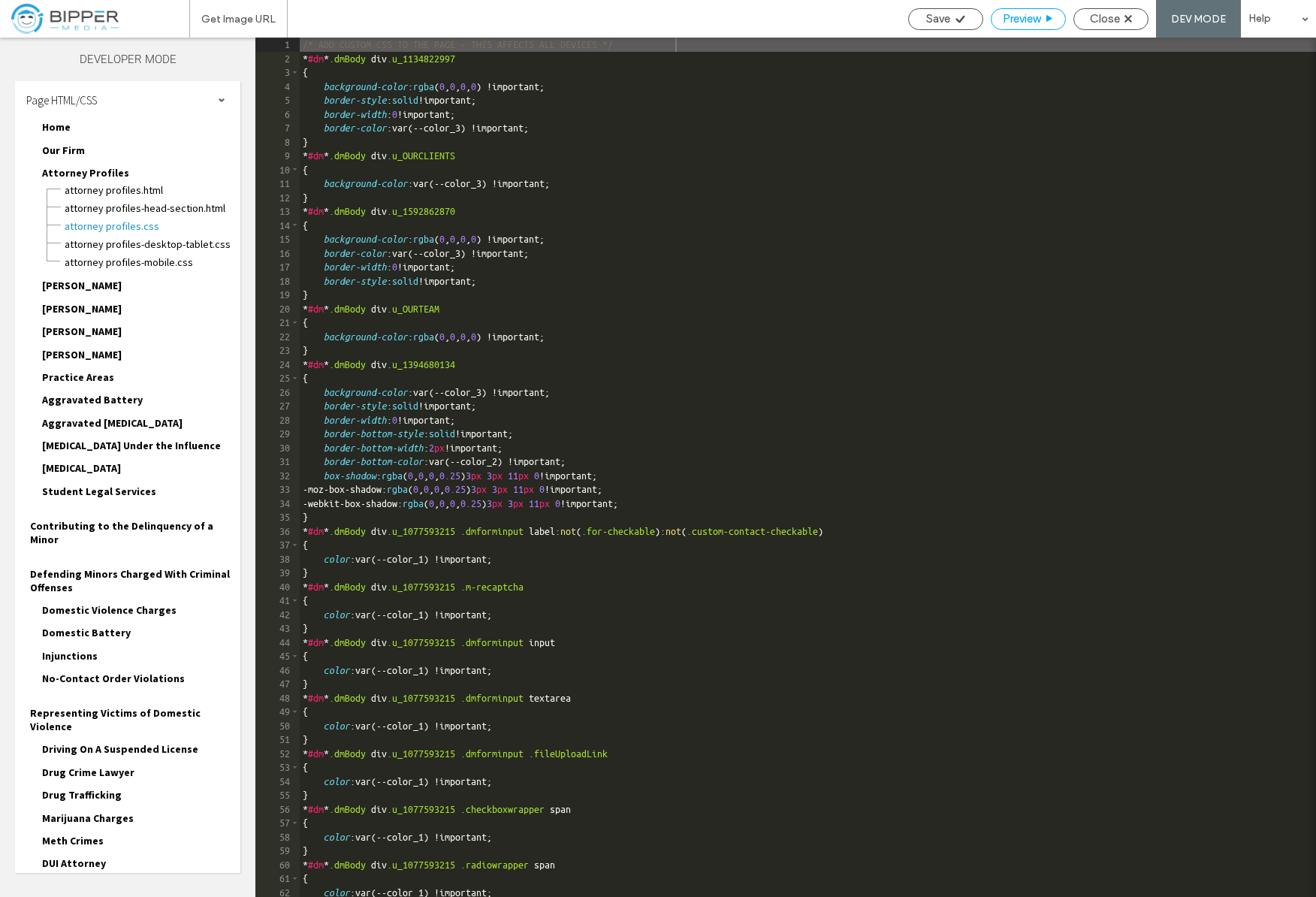
drag, startPoint x: 1081, startPoint y: 14, endPoint x: 1011, endPoint y: 25, distance: 70.9
click at [1081, 14] on div "Close" at bounding box center [1111, 19] width 74 height 14
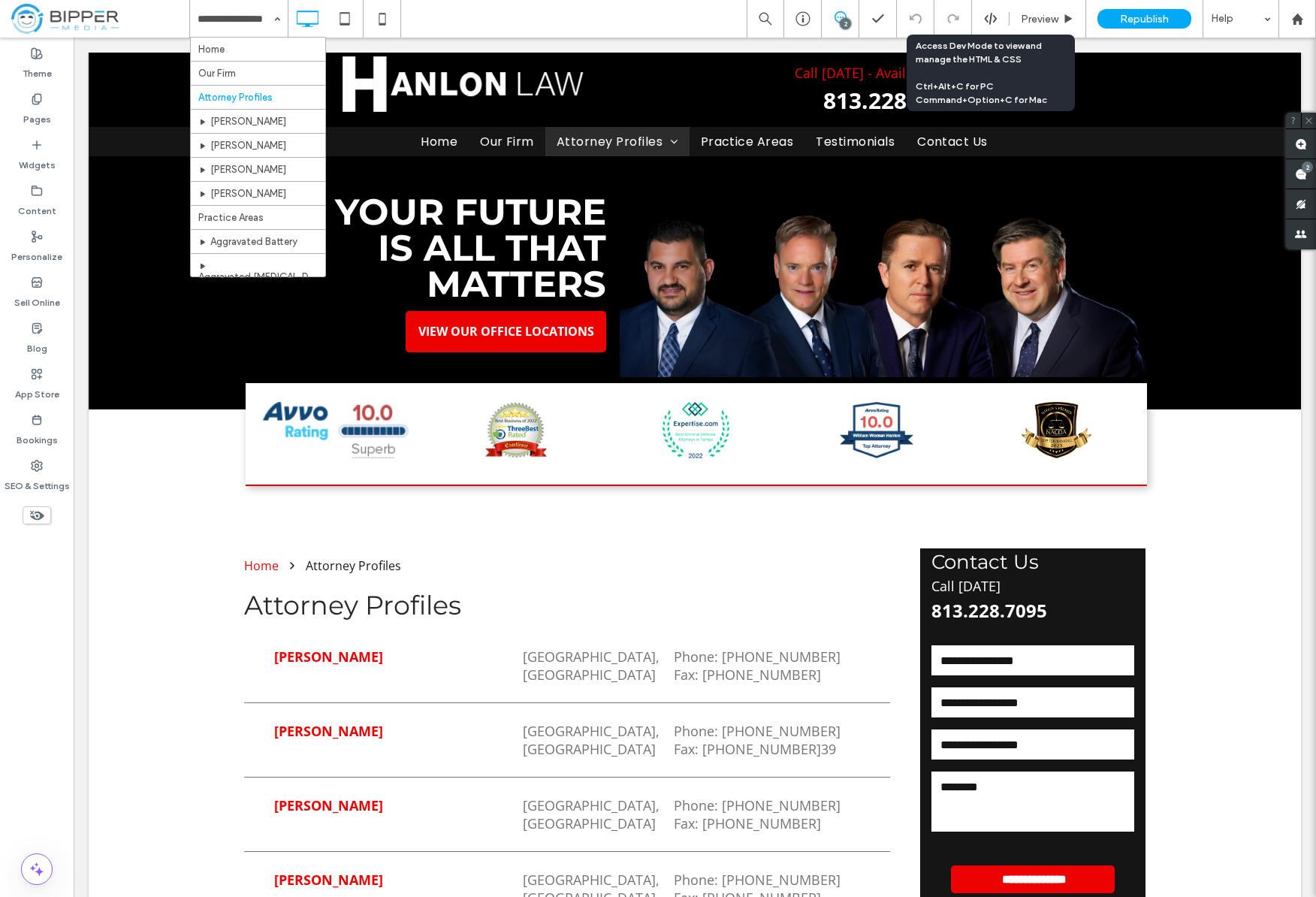
drag, startPoint x: 998, startPoint y: 19, endPoint x: 494, endPoint y: 479, distance: 682.4
click at [998, 19] on div at bounding box center [990, 19] width 37 height 14
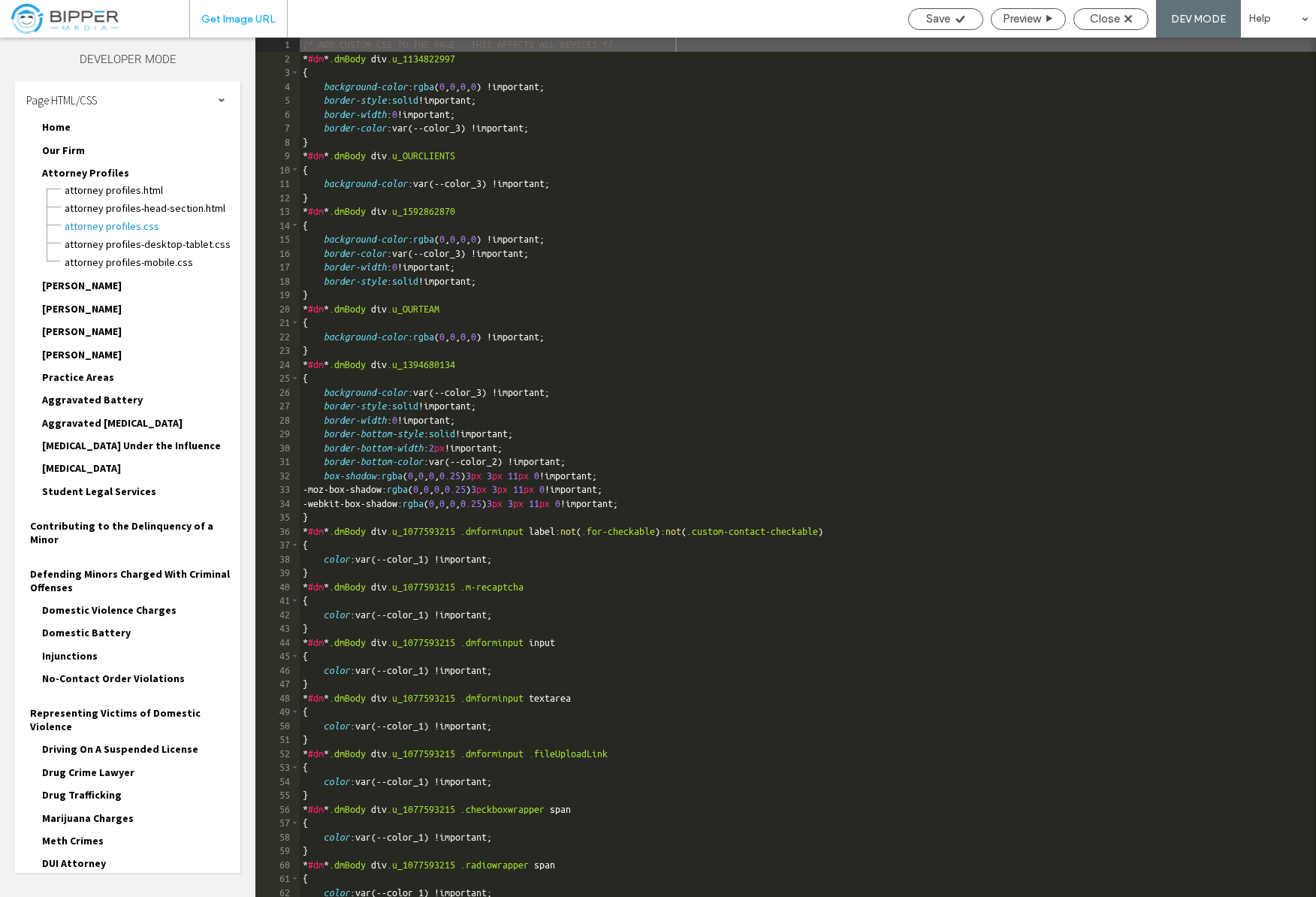
click at [231, 22] on span "Get Image URL" at bounding box center [239, 19] width 75 height 13
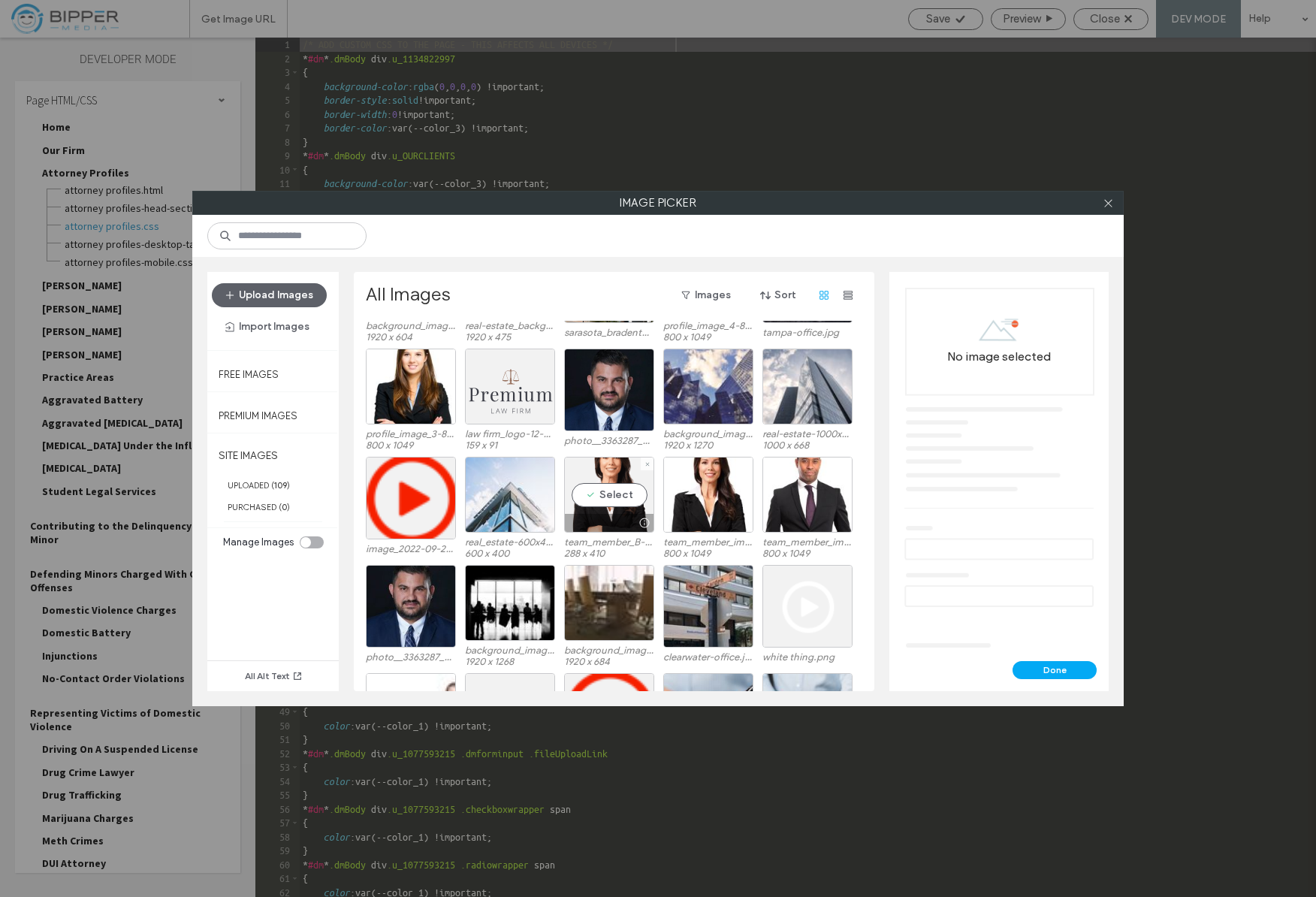
scroll to position [1189, 0]
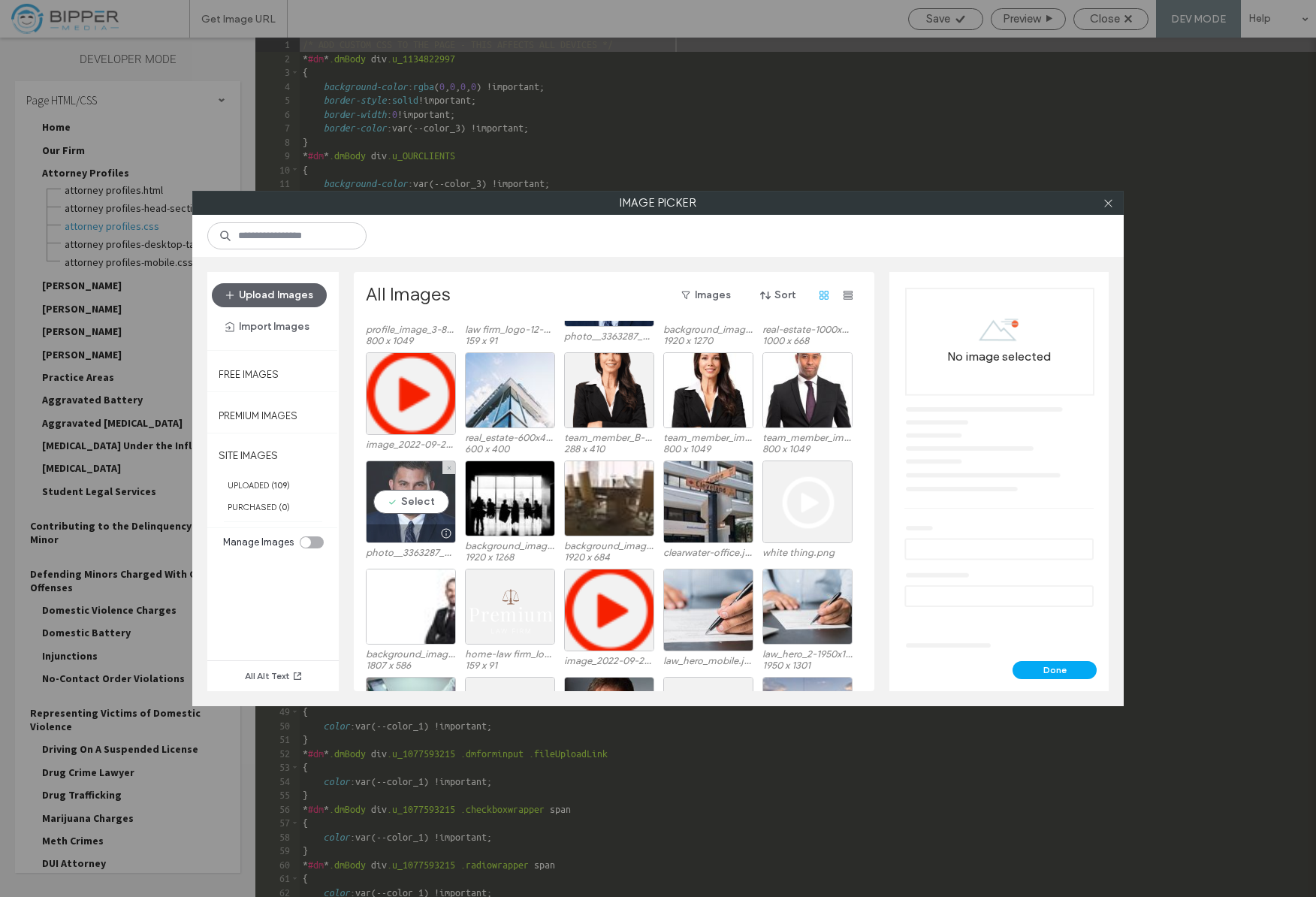
click at [408, 492] on div "Select" at bounding box center [411, 501] width 90 height 82
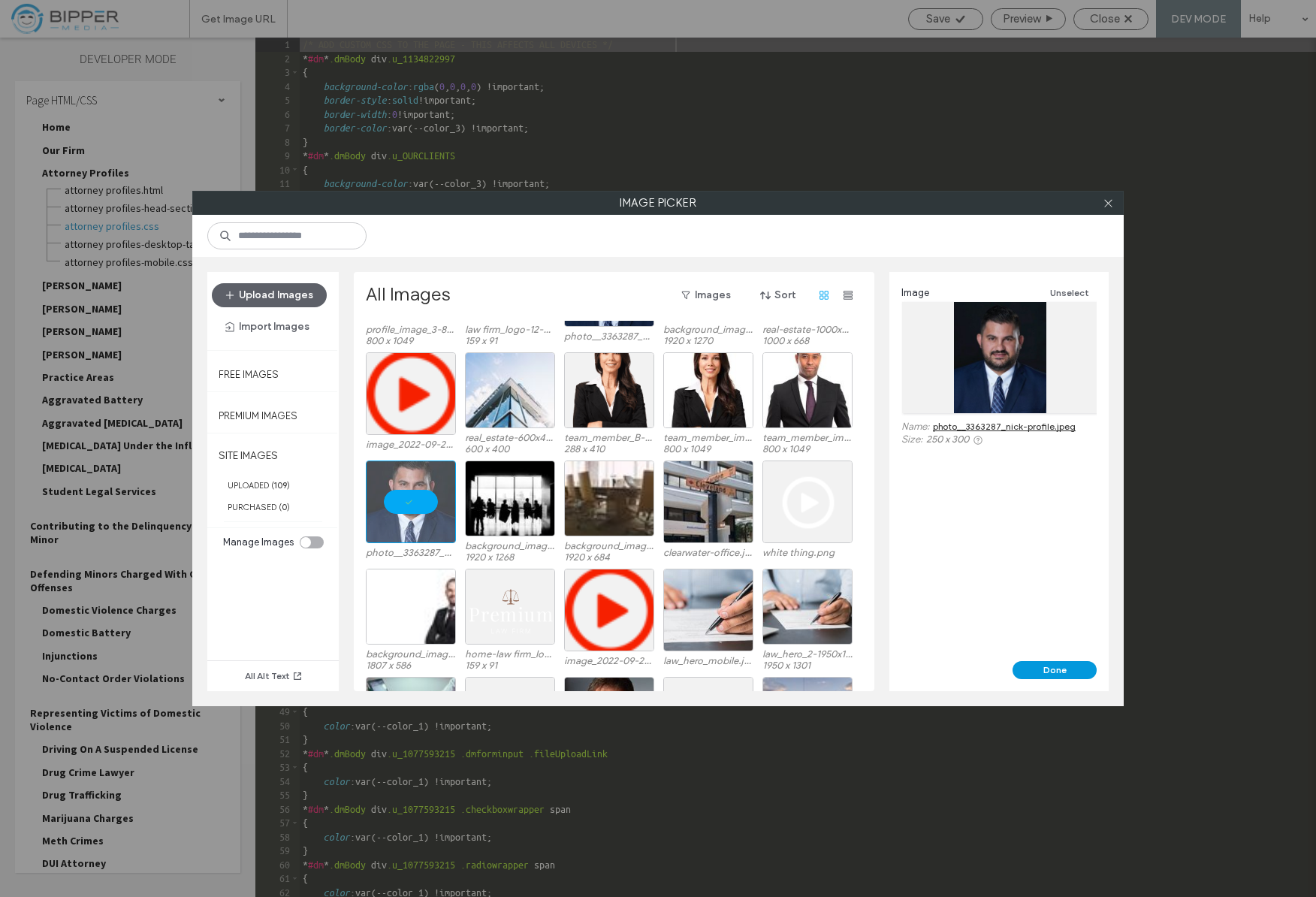
click at [1074, 672] on button "Done" at bounding box center [1054, 670] width 84 height 18
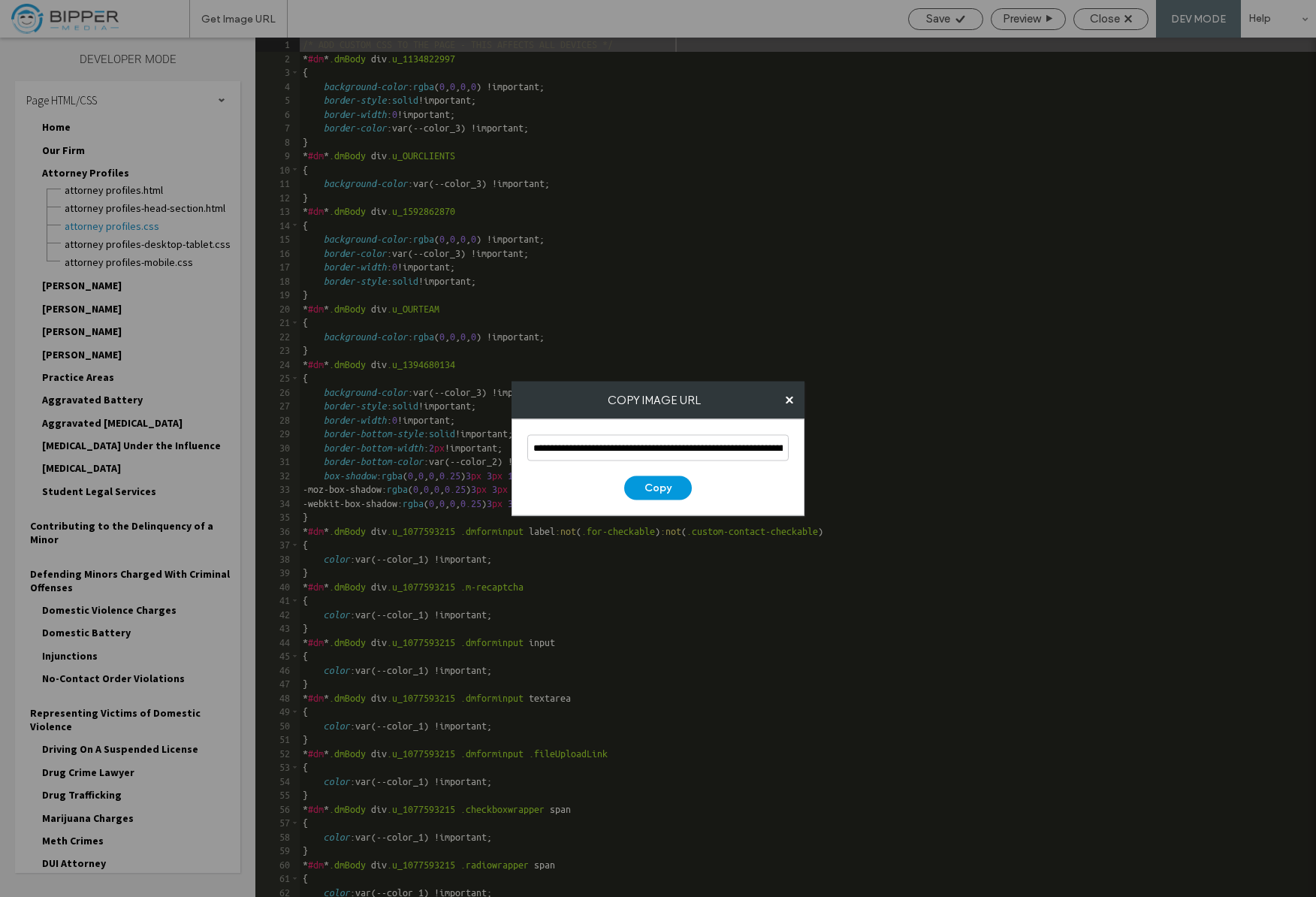
click at [662, 477] on button "Copy" at bounding box center [658, 488] width 68 height 24
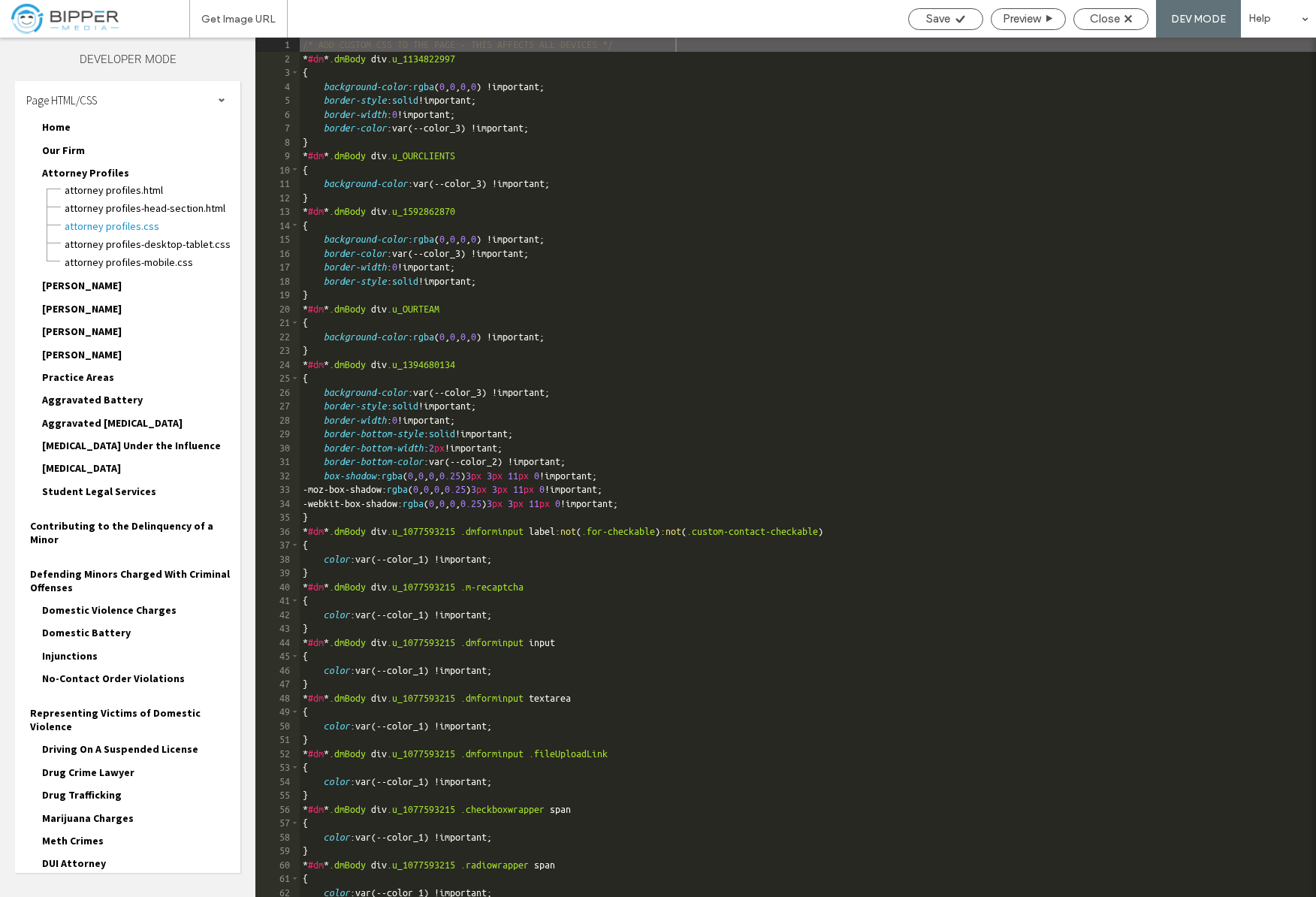
drag, startPoint x: 1114, startPoint y: 19, endPoint x: 1187, endPoint y: 19, distance: 73.0
click at [1114, 19] on span "Close" at bounding box center [1105, 19] width 30 height 14
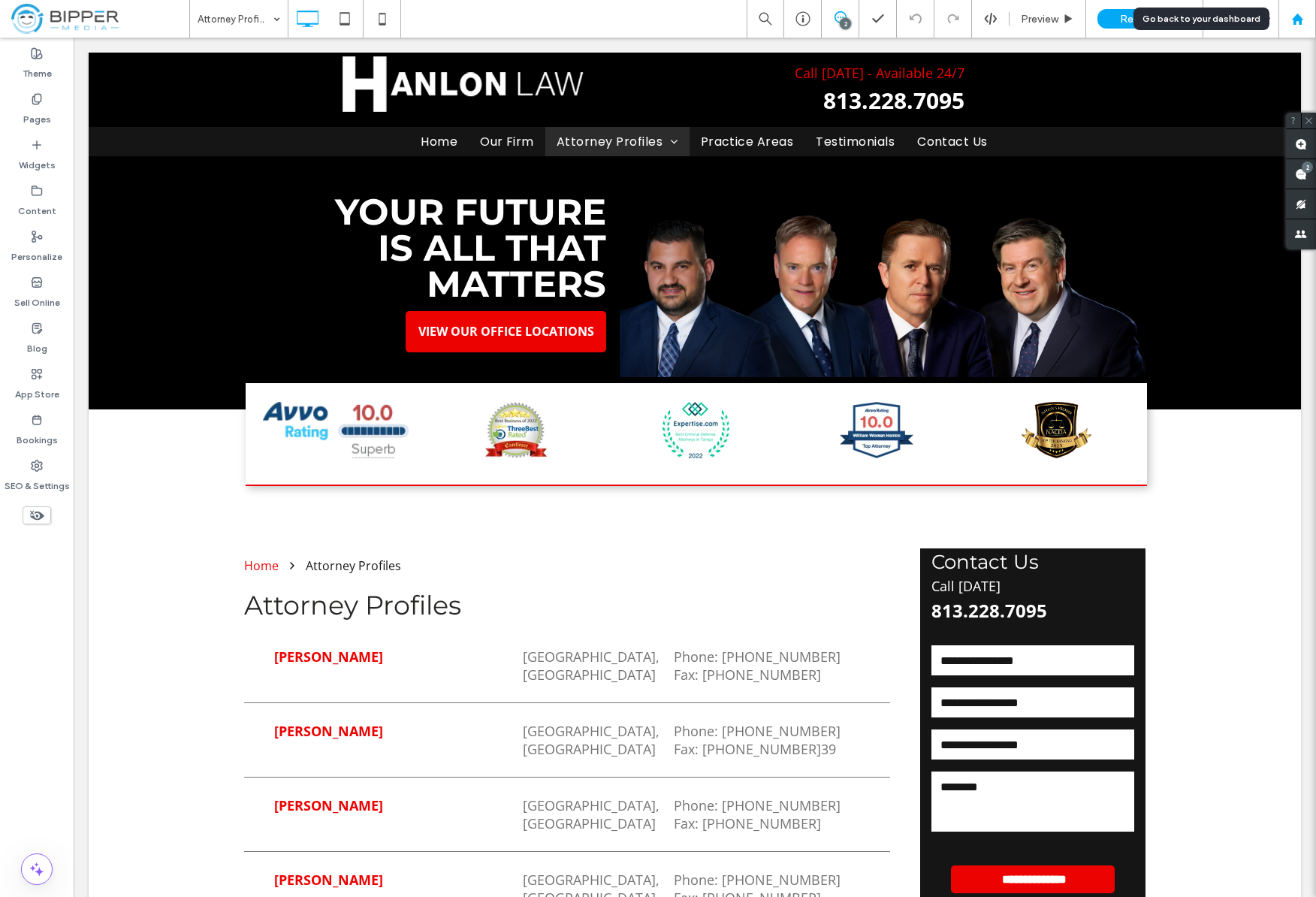
click at [1302, 19] on use at bounding box center [1296, 18] width 11 height 11
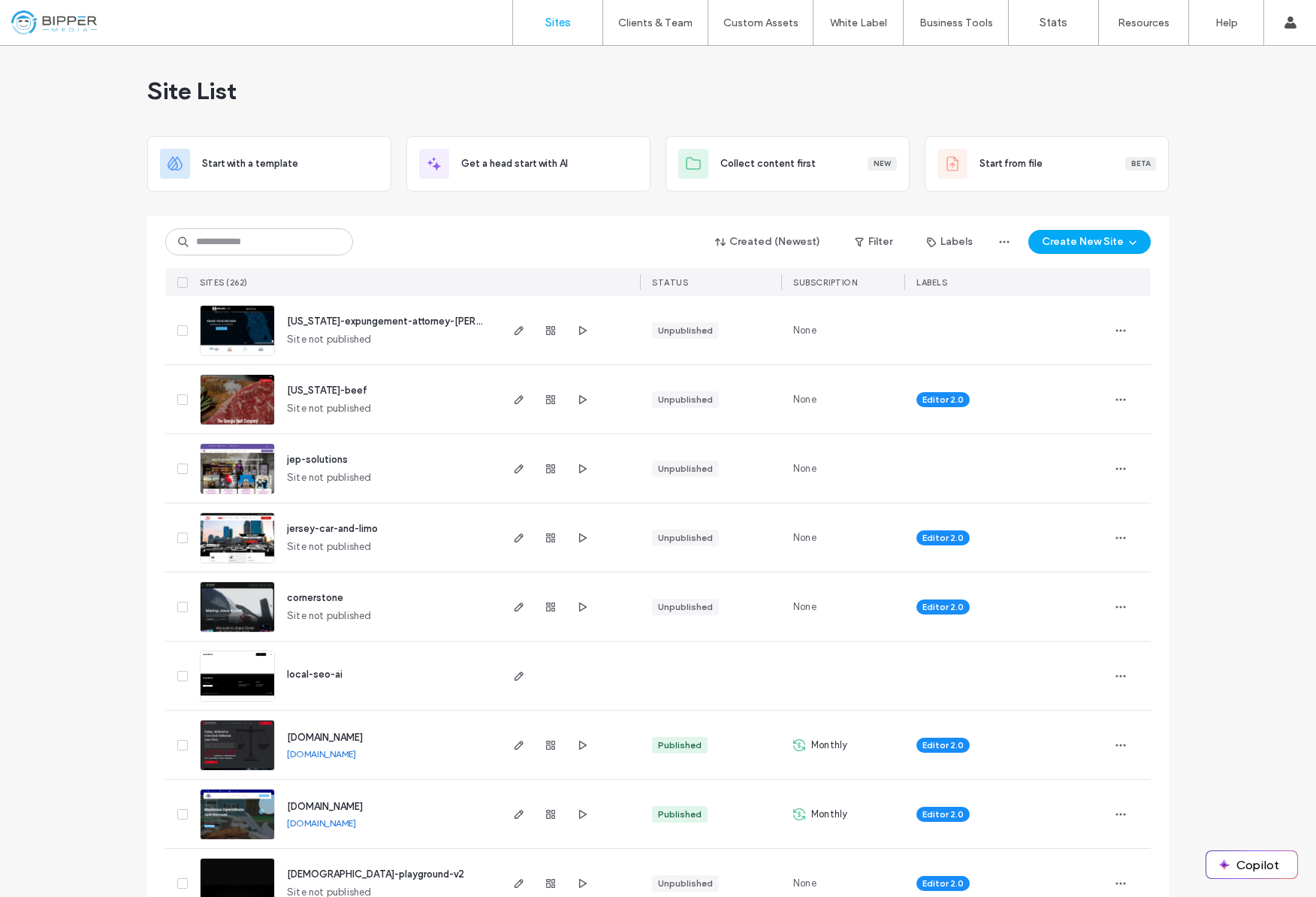
click at [366, 324] on span "florida-expungement-attorney-hanlon" at bounding box center [408, 321] width 244 height 11
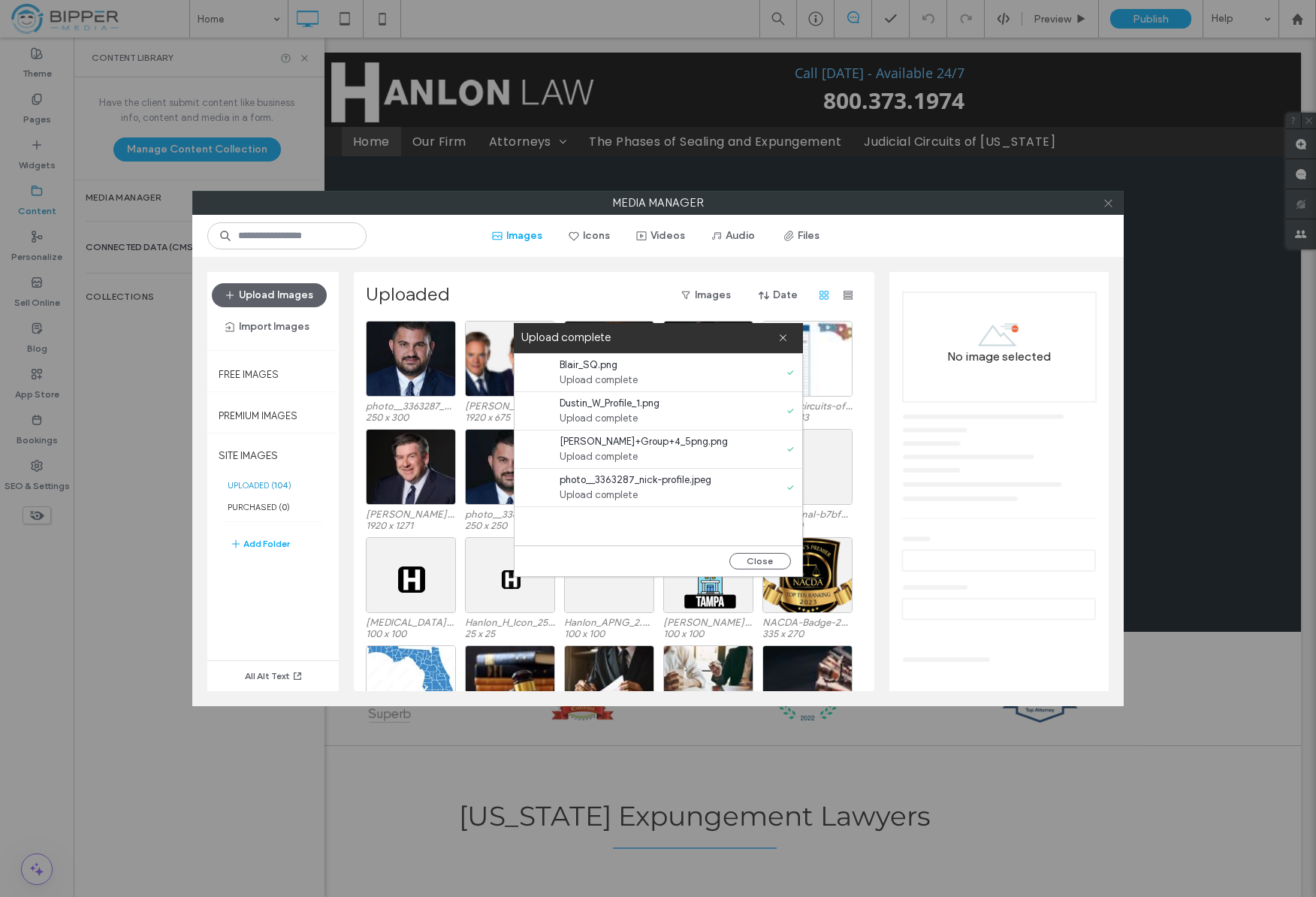
click at [1110, 202] on icon at bounding box center [1108, 203] width 11 height 11
